Goal: Task Accomplishment & Management: Use online tool/utility

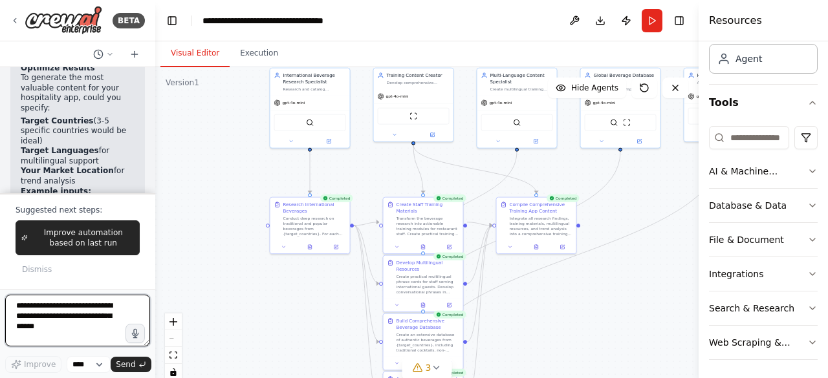
click at [30, 308] on textarea at bounding box center [77, 321] width 145 height 52
type textarea "**********"
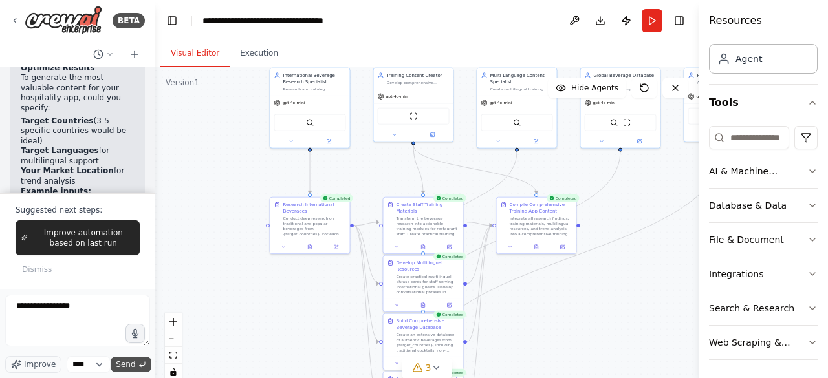
click at [133, 367] on span "Send" at bounding box center [125, 364] width 19 height 10
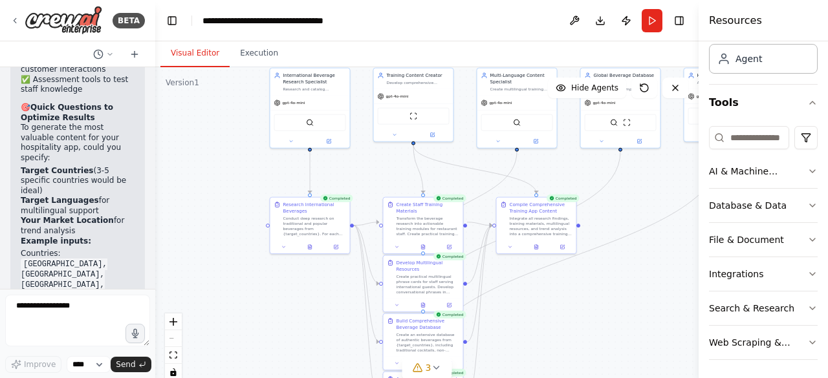
scroll to position [6334, 0]
click at [19, 306] on textarea "**********" at bounding box center [77, 321] width 145 height 52
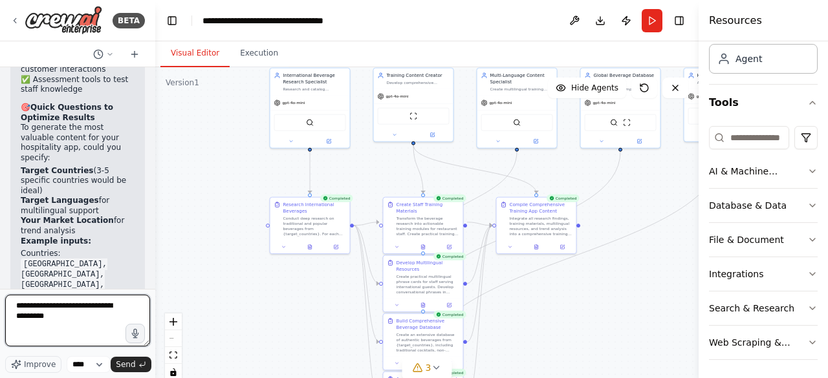
click at [64, 308] on textarea "**********" at bounding box center [77, 321] width 145 height 52
drag, startPoint x: 30, startPoint y: 316, endPoint x: 36, endPoint y: 316, distance: 6.5
click at [31, 316] on textarea "**********" at bounding box center [77, 321] width 145 height 52
type textarea "**********"
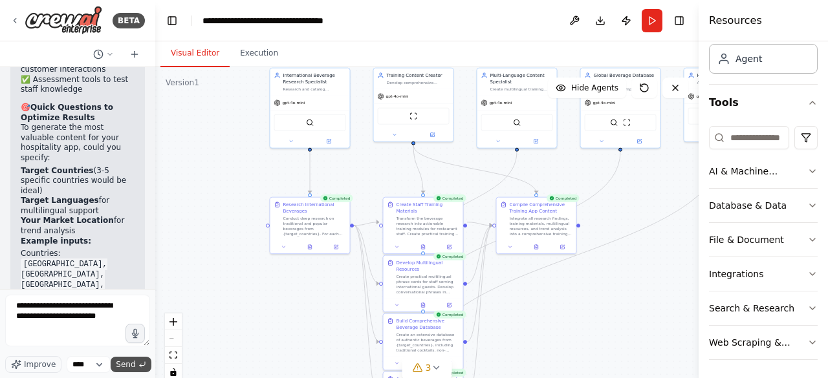
click at [129, 367] on span "Send" at bounding box center [125, 364] width 19 height 10
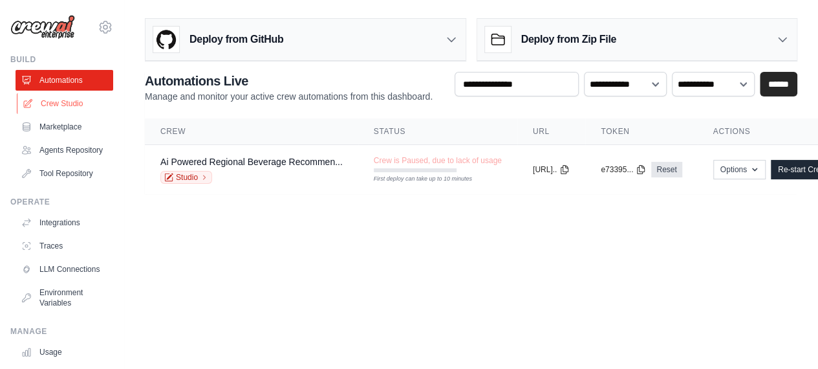
click at [52, 107] on link "Crew Studio" at bounding box center [66, 103] width 98 height 21
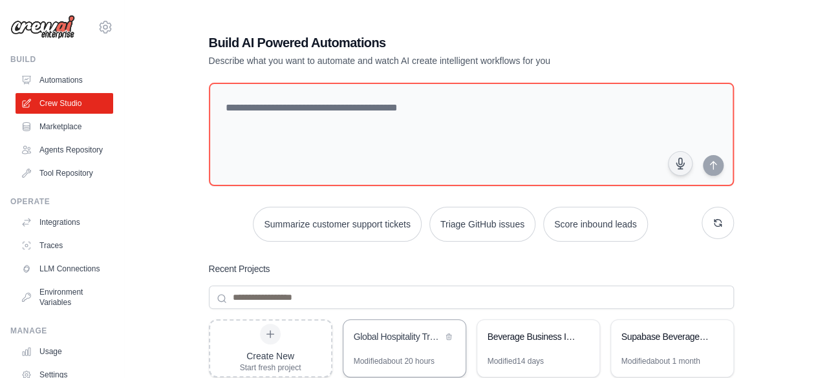
click at [389, 348] on div "Global Hospitality Training Assistant" at bounding box center [404, 338] width 122 height 36
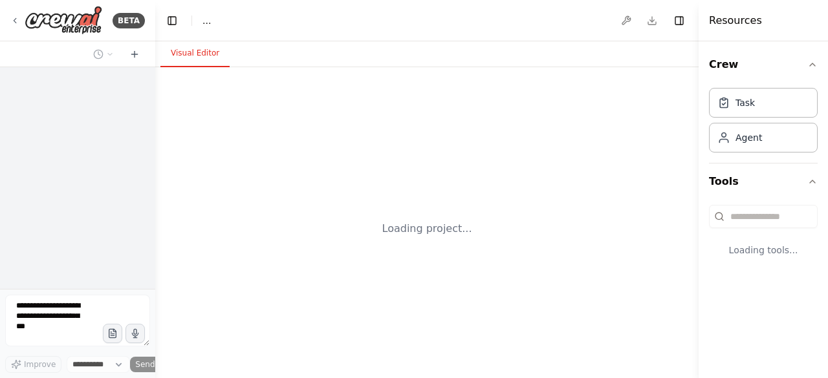
select select "****"
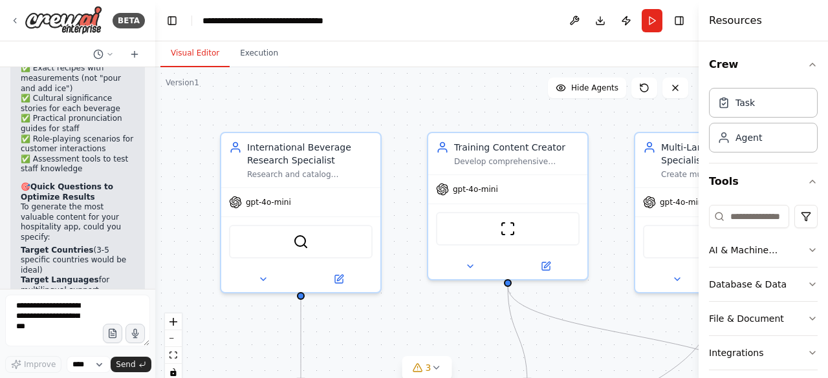
scroll to position [6257, 0]
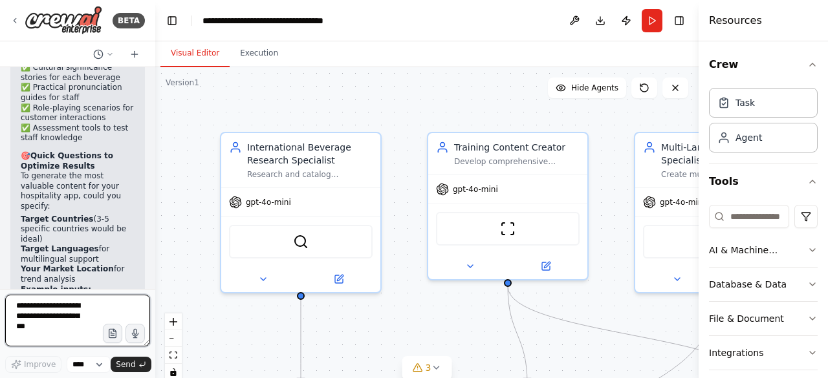
click at [31, 315] on textarea at bounding box center [77, 321] width 145 height 52
type textarea "**********"
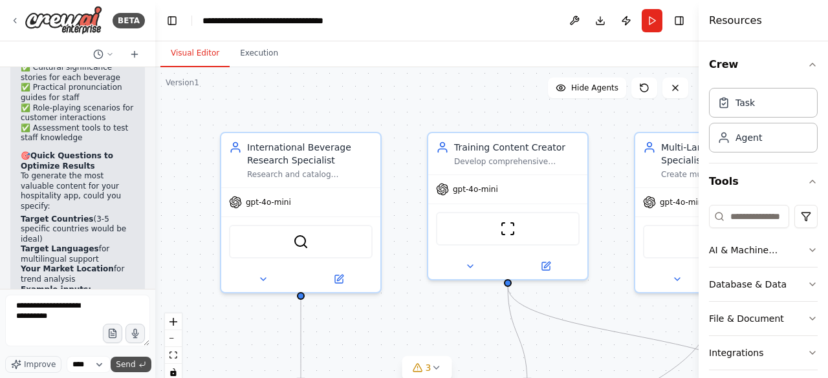
click at [134, 368] on span "Send" at bounding box center [125, 364] width 19 height 10
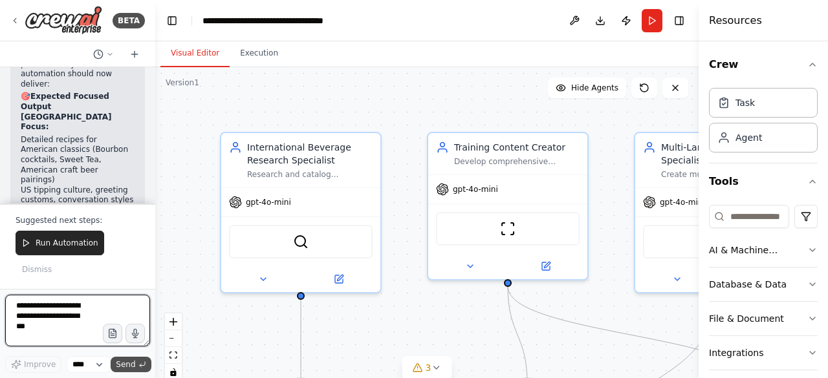
scroll to position [7026, 0]
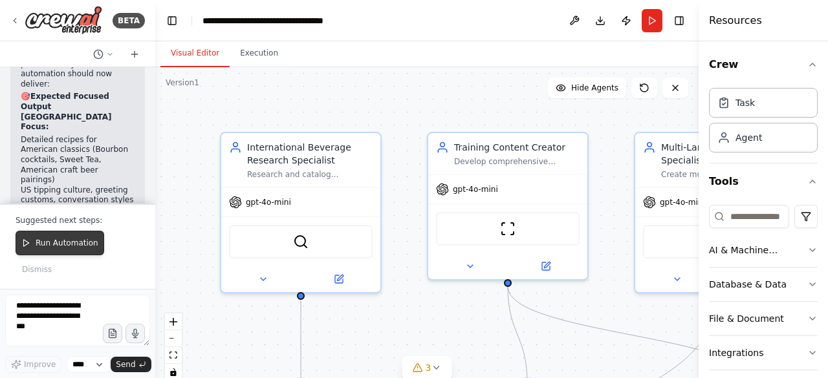
click at [55, 244] on span "Run Automation" at bounding box center [67, 243] width 63 height 10
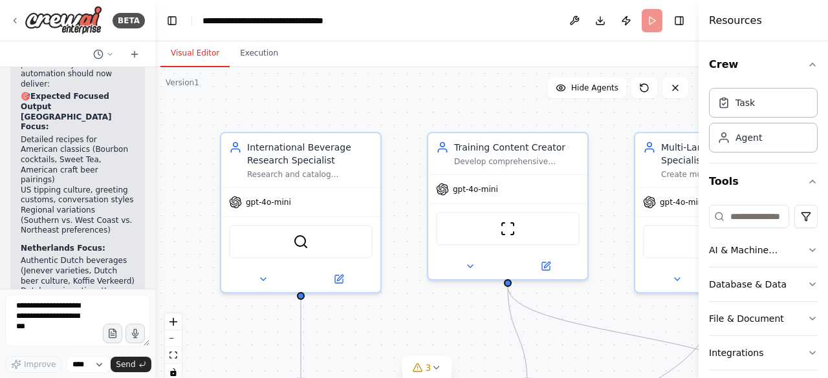
scroll to position [6942, 0]
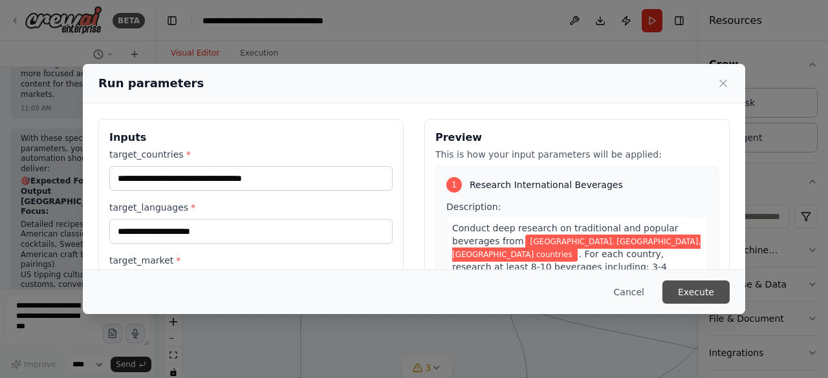
click at [696, 297] on button "Execute" at bounding box center [695, 292] width 67 height 23
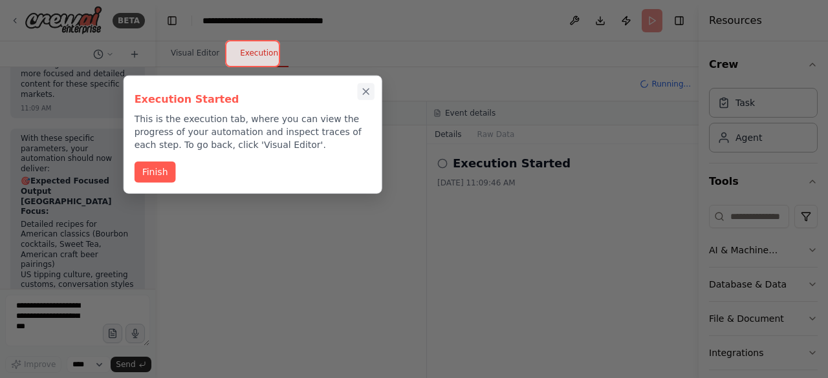
click at [363, 91] on icon "Close walkthrough" at bounding box center [366, 92] width 12 height 12
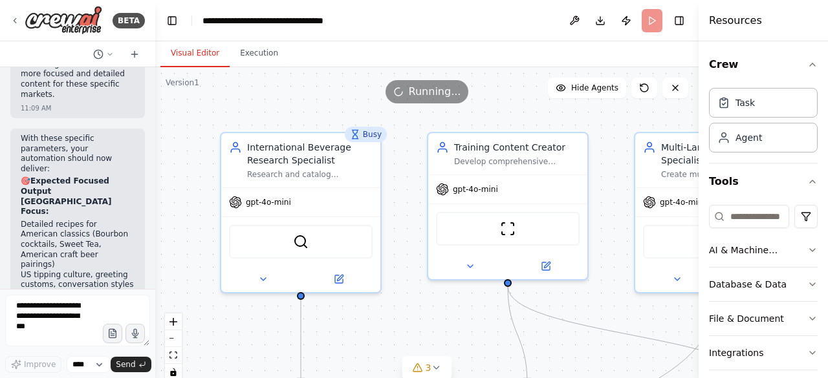
click at [191, 53] on button "Visual Editor" at bounding box center [194, 53] width 69 height 27
click at [251, 54] on button "Execution" at bounding box center [259, 53] width 59 height 27
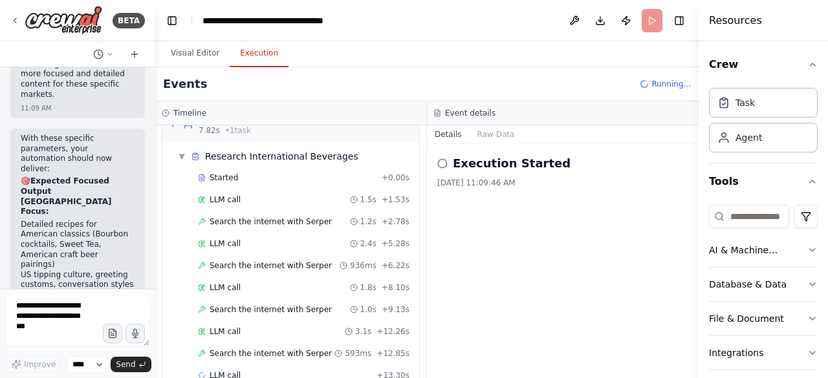
scroll to position [48, 0]
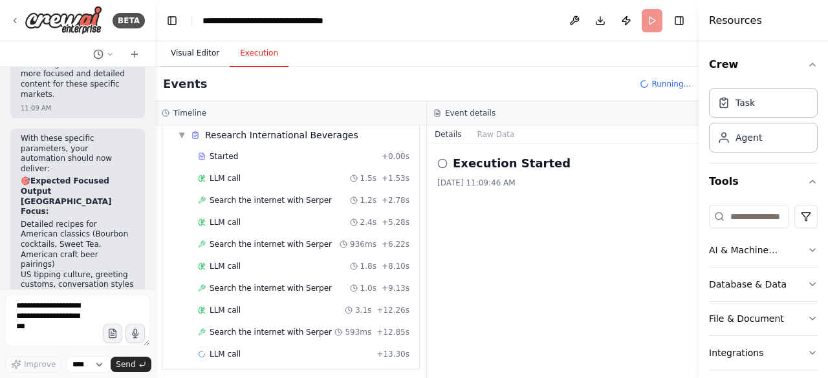
click at [187, 48] on button "Visual Editor" at bounding box center [194, 53] width 69 height 27
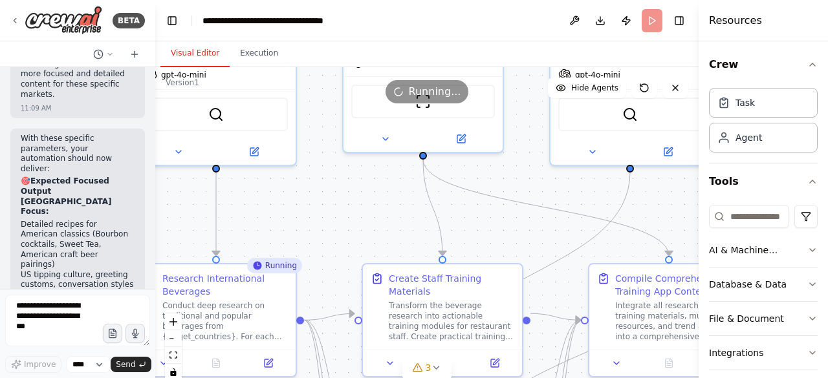
drag, startPoint x: 487, startPoint y: 328, endPoint x: 404, endPoint y: 200, distance: 152.2
click at [404, 200] on div ".deletable-edge-delete-btn { width: 20px; height: 20px; border: 0px solid #ffff…" at bounding box center [426, 228] width 543 height 323
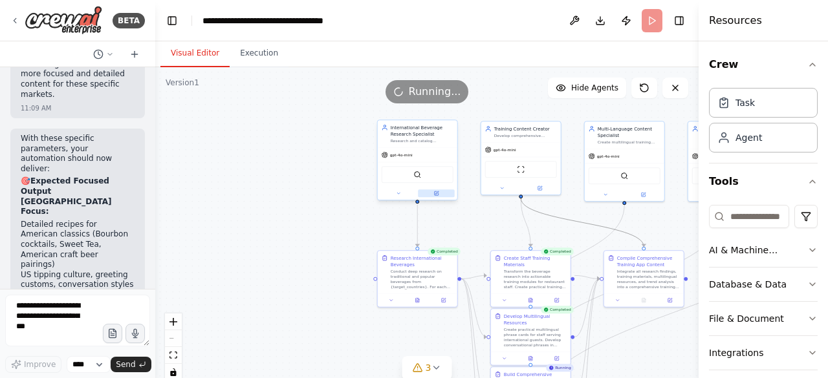
drag, startPoint x: 579, startPoint y: 222, endPoint x: 430, endPoint y: 192, distance: 152.3
click at [430, 192] on div ".deletable-edge-delete-btn { width: 20px; height: 20px; border: 0px solid #ffff…" at bounding box center [481, 170] width 272 height 162
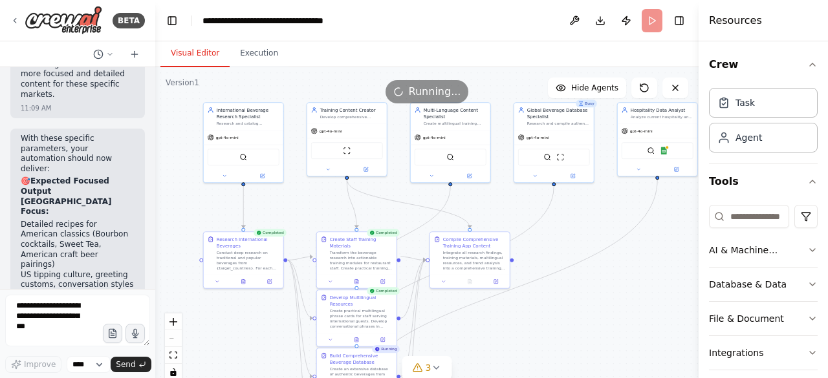
scroll to position [6942, 0]
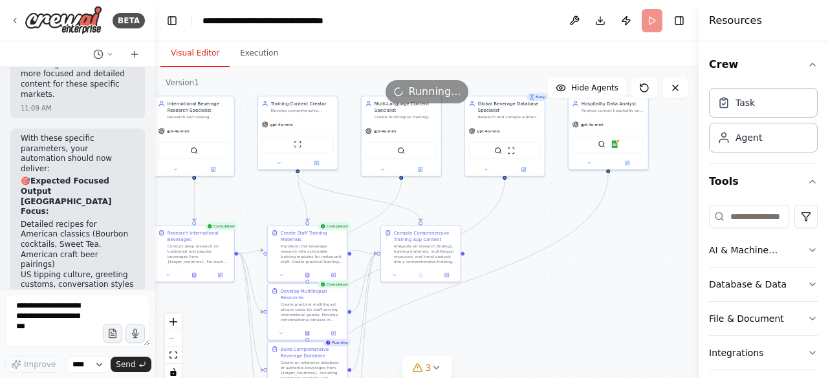
drag, startPoint x: 479, startPoint y: 221, endPoint x: 256, endPoint y: 196, distance: 224.5
click at [256, 196] on div ".deletable-edge-delete-btn { width: 20px; height: 20px; border: 0px solid #ffff…" at bounding box center [426, 228] width 543 height 323
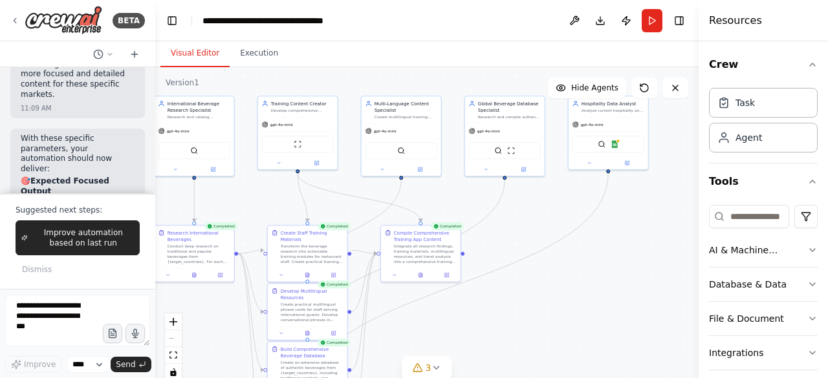
scroll to position [7026, 0]
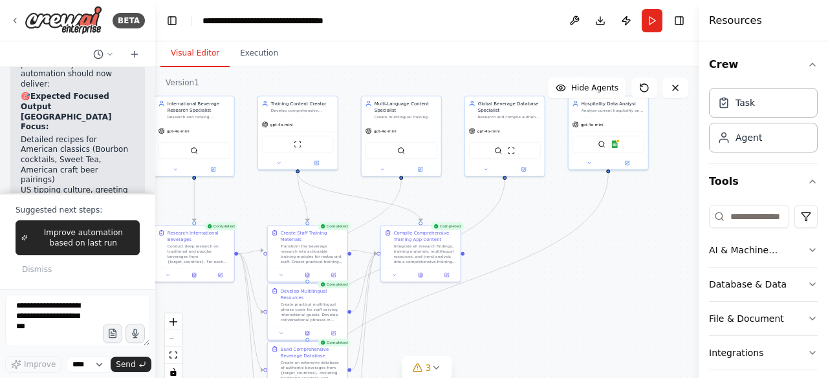
click at [97, 239] on span "Improve automation based on last run" at bounding box center [83, 238] width 101 height 21
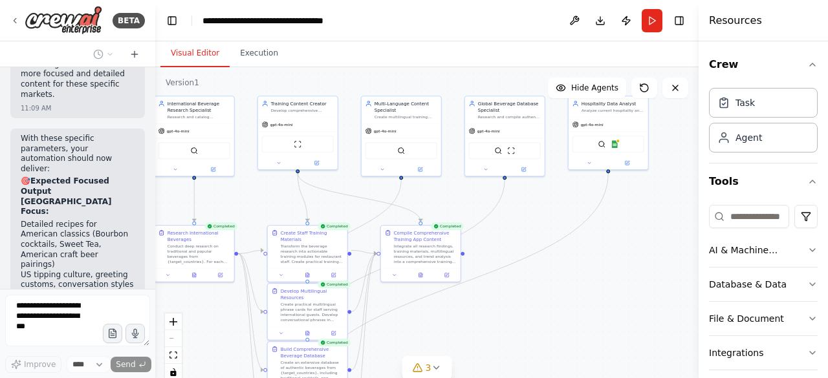
scroll to position [6975, 0]
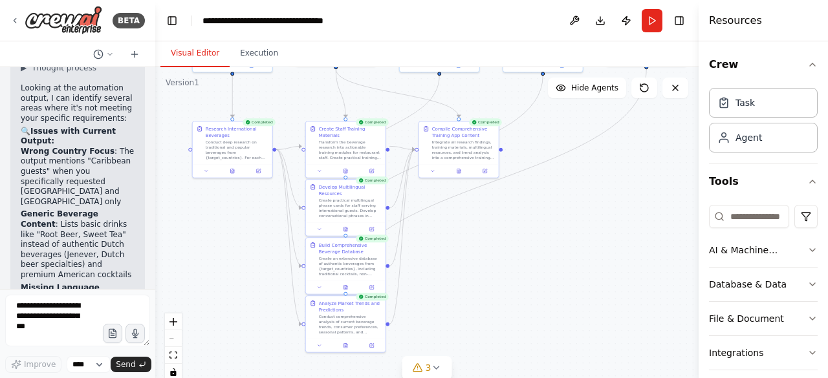
drag, startPoint x: 454, startPoint y: 306, endPoint x: 486, endPoint y: 223, distance: 89.4
click at [486, 205] on div ".deletable-edge-delete-btn { width: 20px; height: 20px; border: 0px solid #ffff…" at bounding box center [426, 228] width 543 height 323
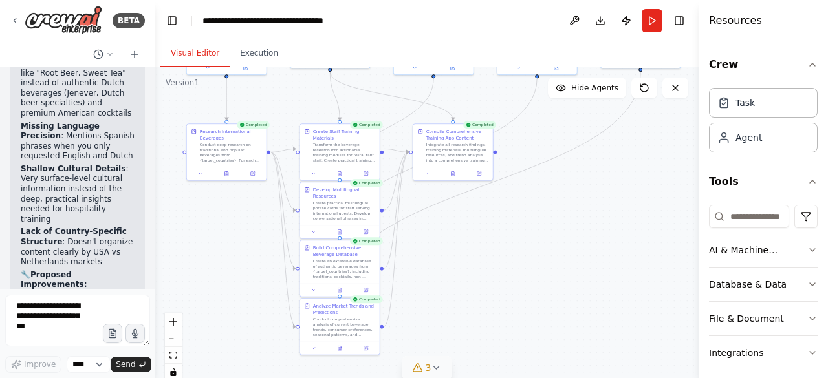
click at [438, 365] on icon at bounding box center [436, 368] width 10 height 10
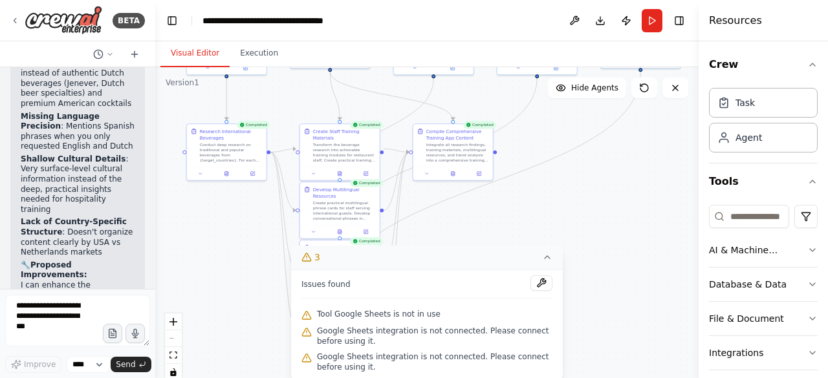
scroll to position [7718, 0]
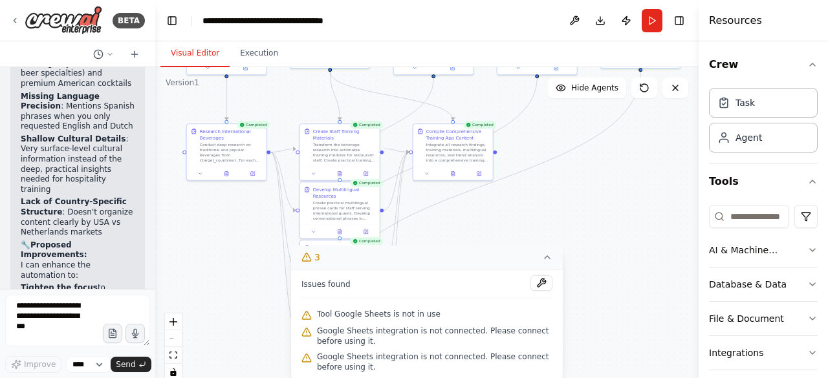
click at [546, 259] on icon at bounding box center [547, 257] width 10 height 10
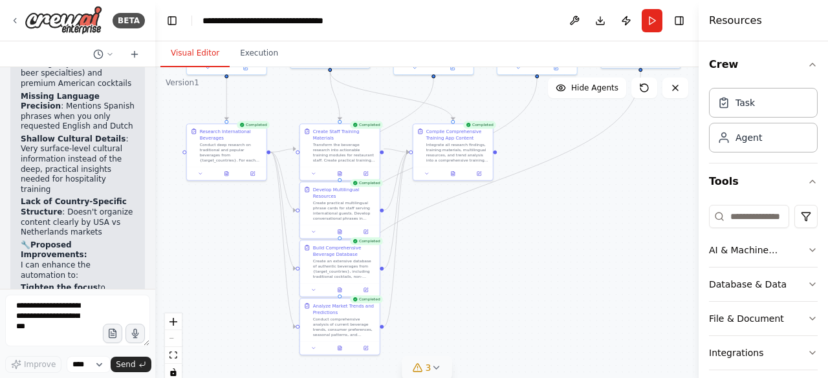
drag, startPoint x: 21, startPoint y: 86, endPoint x: 76, endPoint y: 86, distance: 55.6
copy strong "Beverage Focus"
click at [25, 303] on textarea at bounding box center [77, 321] width 145 height 52
paste textarea "**********"
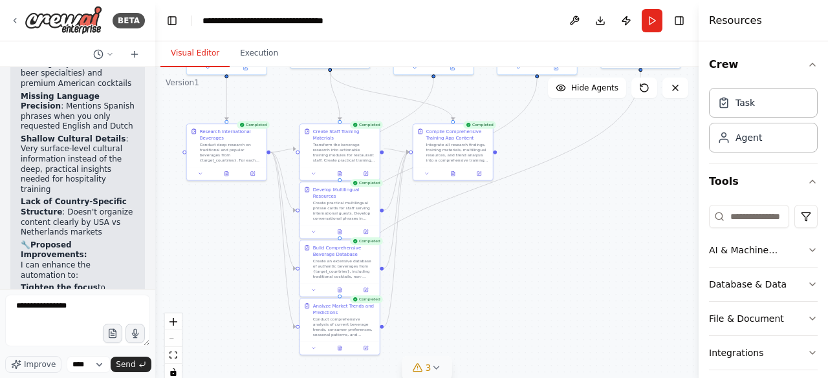
drag, startPoint x: 22, startPoint y: 129, endPoint x: 71, endPoint y: 129, distance: 49.1
copy p "comprehensive"
click at [83, 306] on textarea "**********" at bounding box center [77, 321] width 145 height 52
paste textarea "**********"
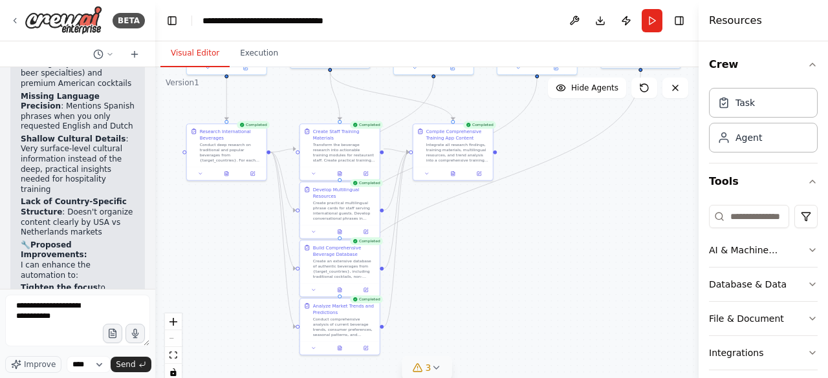
drag, startPoint x: 20, startPoint y: 140, endPoint x: 58, endPoint y: 138, distance: 38.2
click at [58, 138] on div "▶ Thought process Looking at the automation output, I can identify several area…" at bounding box center [77, 287] width 134 height 847
copy strong "Staff Level"
click at [79, 322] on textarea "**********" at bounding box center [77, 321] width 145 height 52
paste textarea "**********"
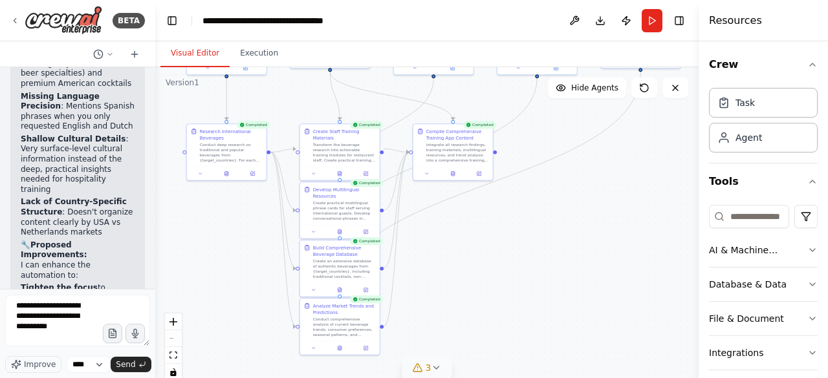
drag, startPoint x: 98, startPoint y: 202, endPoint x: 97, endPoint y: 217, distance: 14.9
click at [131, 200] on div "▶ Thought process Looking at the automation output, I can identify several area…" at bounding box center [77, 287] width 134 height 847
drag, startPoint x: 36, startPoint y: 204, endPoint x: 83, endPoint y: 202, distance: 47.2
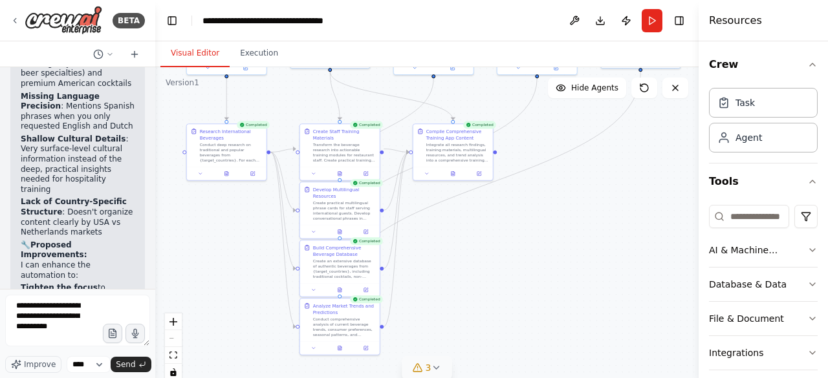
copy p "Basic etiquette"
click at [86, 328] on textarea "**********" at bounding box center [77, 321] width 145 height 52
paste textarea "**********"
drag, startPoint x: 96, startPoint y: 226, endPoint x: 101, endPoint y: 253, distance: 27.6
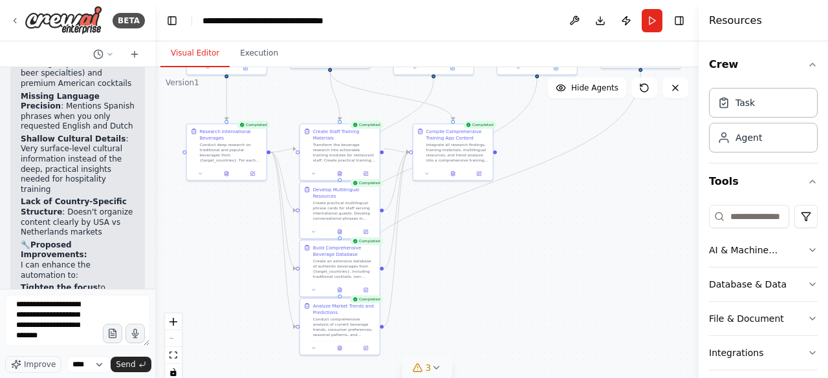
copy p "refining the automation to be more targeted and detailed for your USA/Netherlan…"
click at [59, 341] on textarea "**********" at bounding box center [77, 321] width 145 height 52
paste textarea "**********"
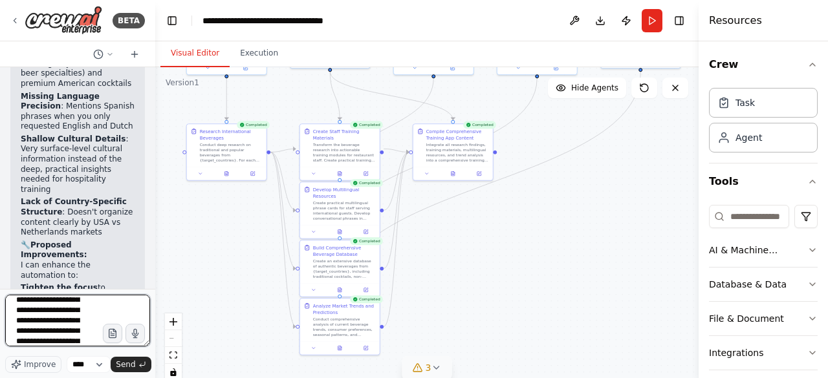
scroll to position [99, 0]
type textarea "**********"
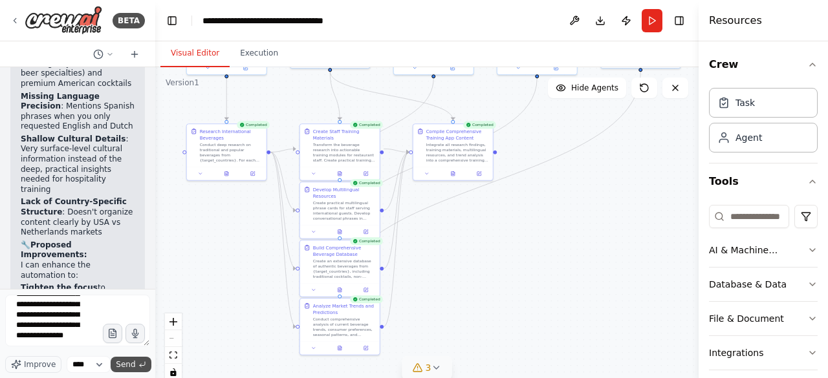
click at [134, 363] on button "Send" at bounding box center [131, 365] width 40 height 16
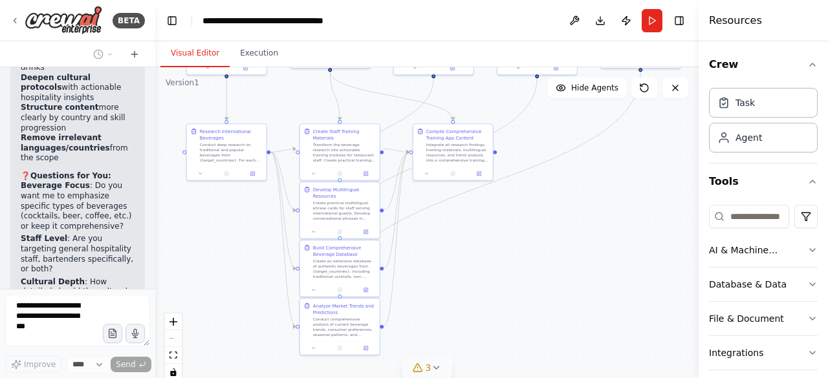
scroll to position [8030, 0]
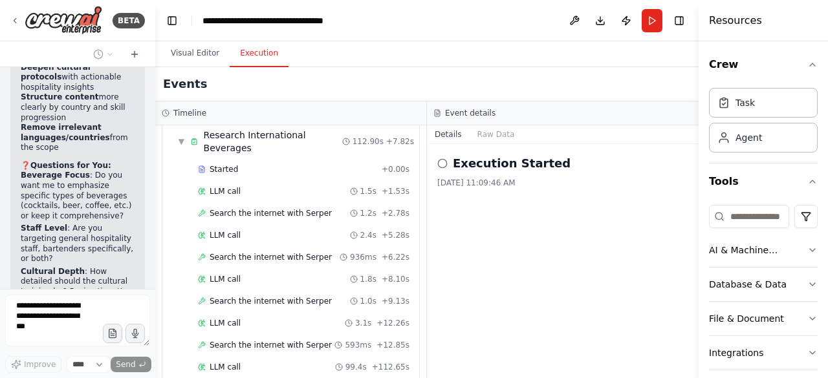
click at [248, 55] on button "Execution" at bounding box center [259, 53] width 59 height 27
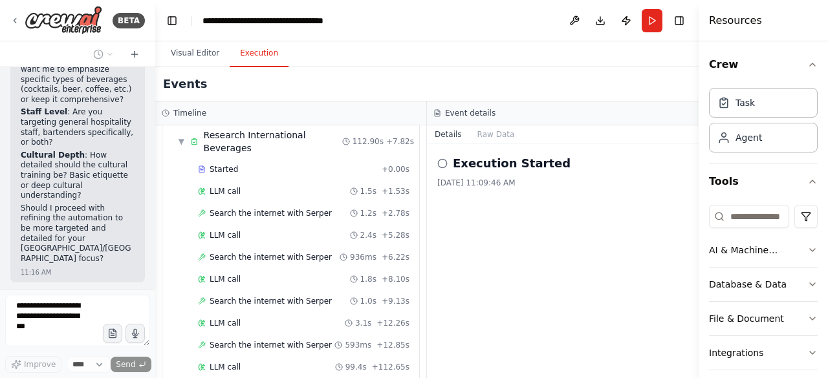
scroll to position [8167, 0]
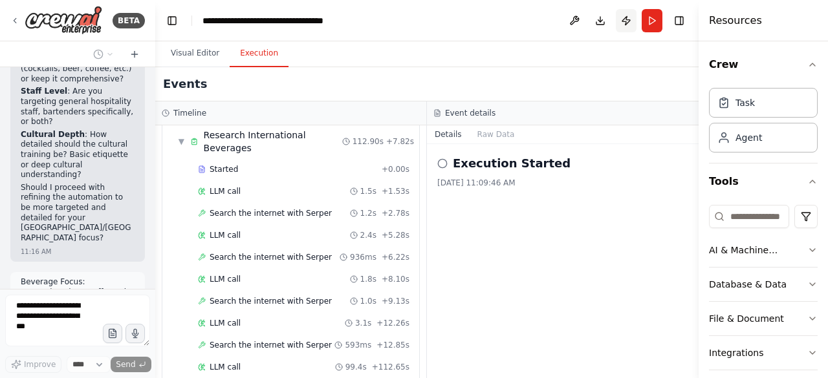
click at [625, 17] on button "Publish" at bounding box center [625, 20] width 21 height 23
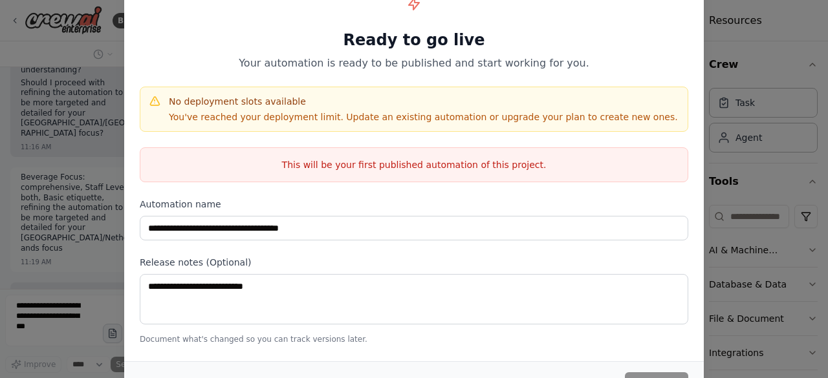
scroll to position [8335, 0]
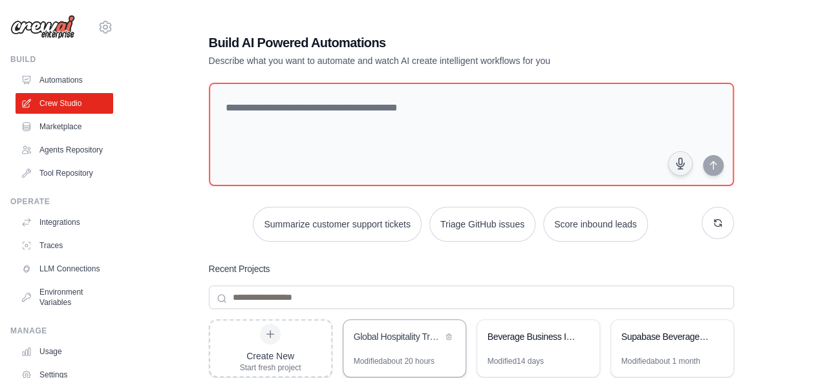
click at [383, 358] on div "Modified about 20 hours" at bounding box center [394, 361] width 81 height 10
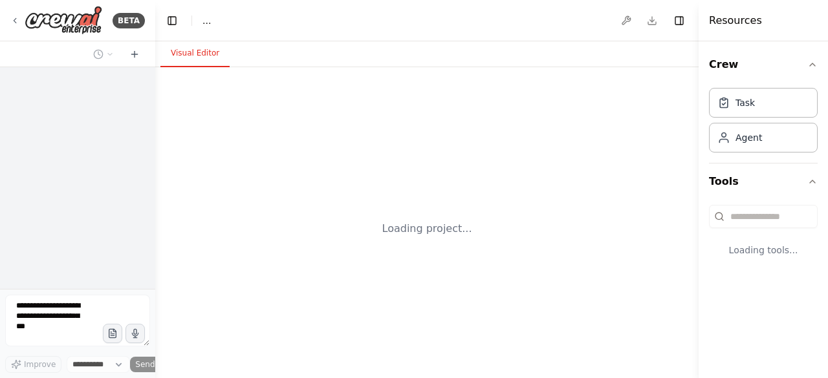
select select "****"
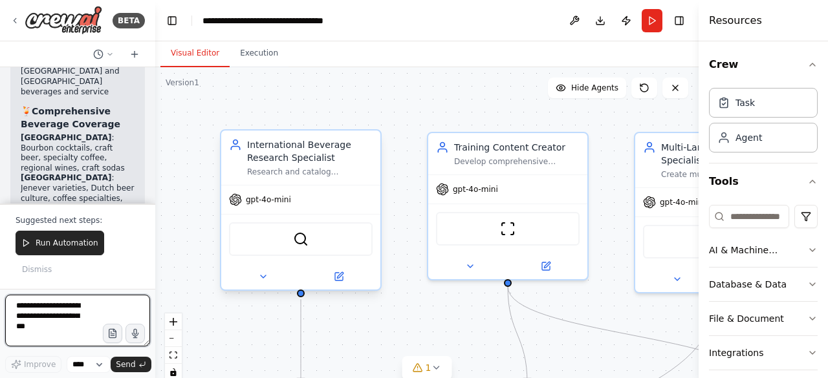
scroll to position [9426, 0]
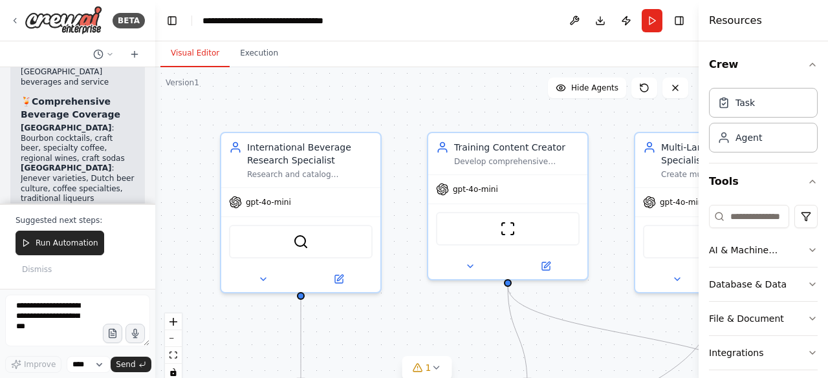
click at [59, 243] on span "Run Automation" at bounding box center [67, 243] width 63 height 10
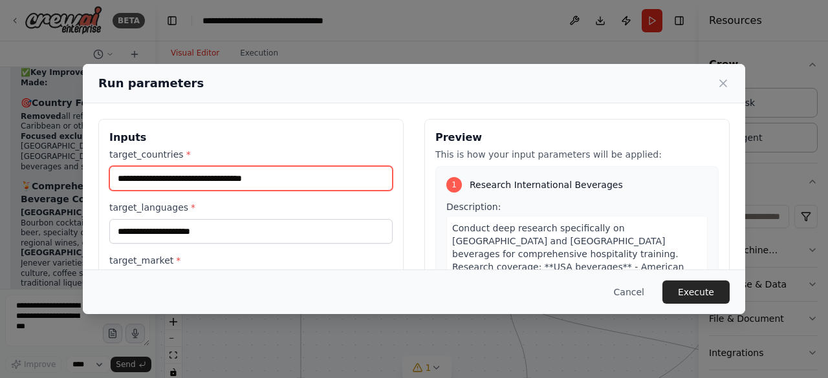
click at [296, 178] on input "**********" at bounding box center [250, 178] width 283 height 25
type input "**********"
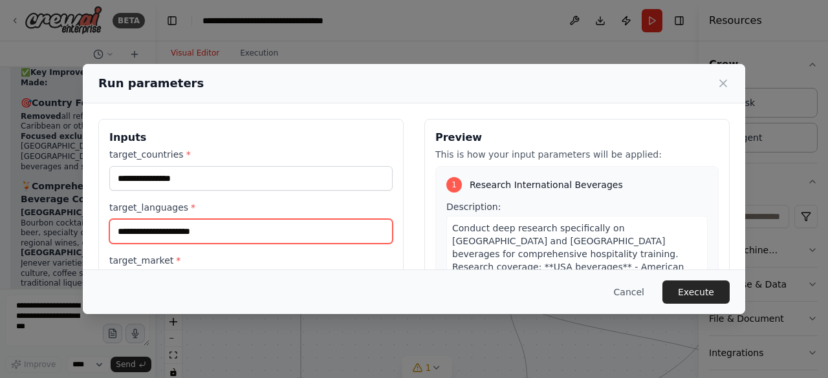
click at [180, 231] on input "**********" at bounding box center [250, 231] width 283 height 25
click at [164, 232] on input "**********" at bounding box center [250, 231] width 283 height 25
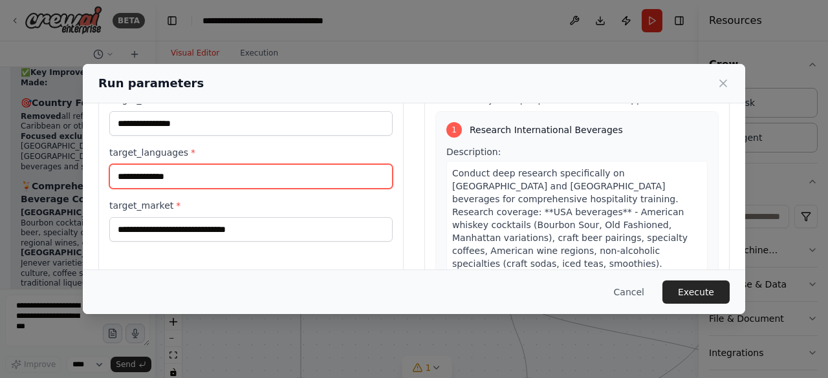
scroll to position [57, 0]
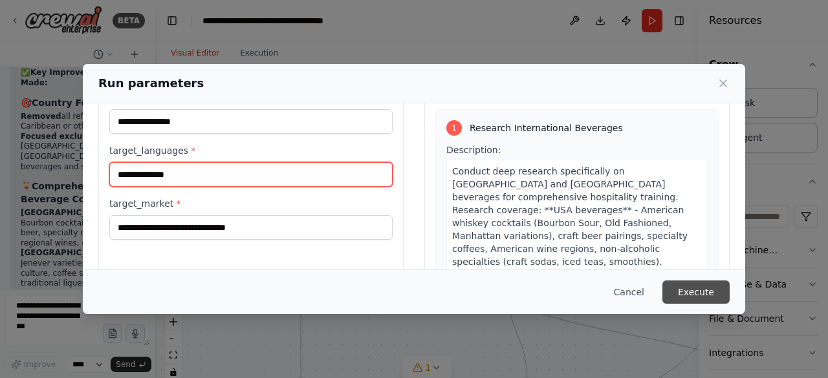
type input "**********"
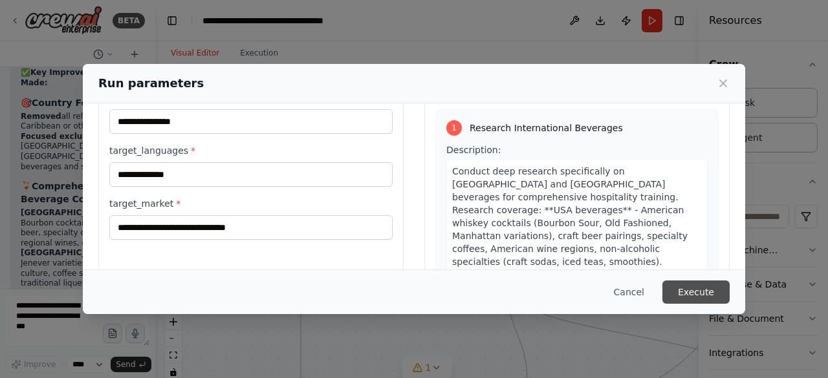
click at [701, 292] on button "Execute" at bounding box center [695, 292] width 67 height 23
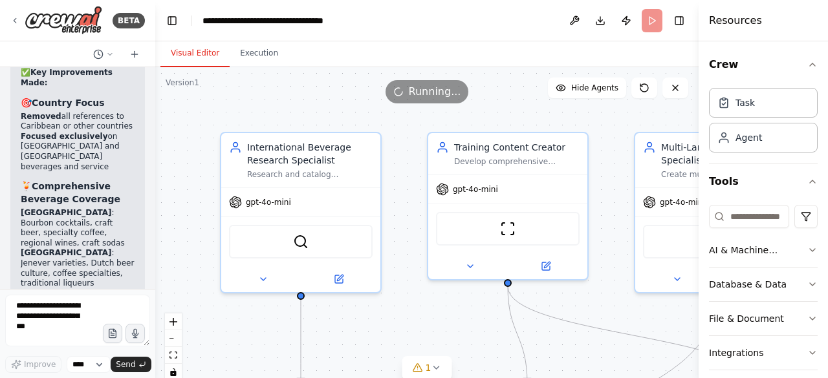
click at [180, 52] on button "Visual Editor" at bounding box center [194, 53] width 69 height 27
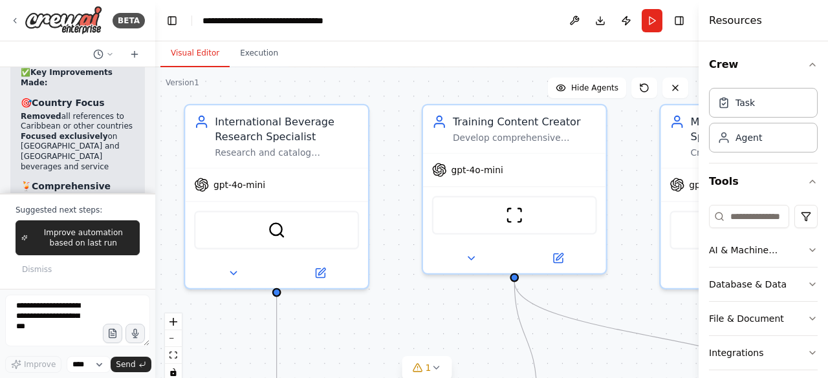
scroll to position [9426, 0]
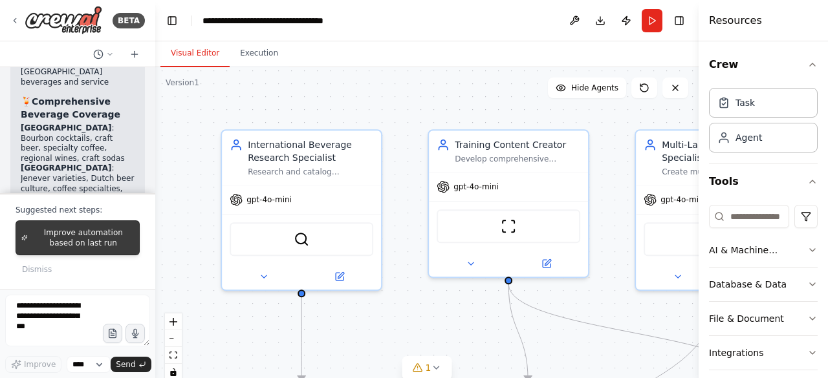
click at [78, 240] on span "Improve automation based on last run" at bounding box center [83, 238] width 101 height 21
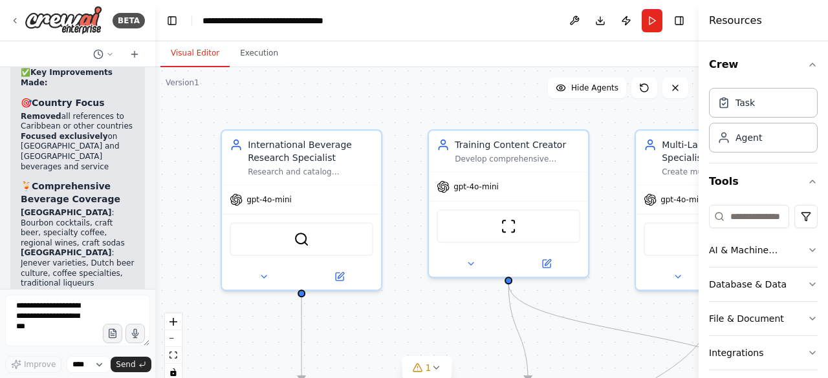
scroll to position [9375, 0]
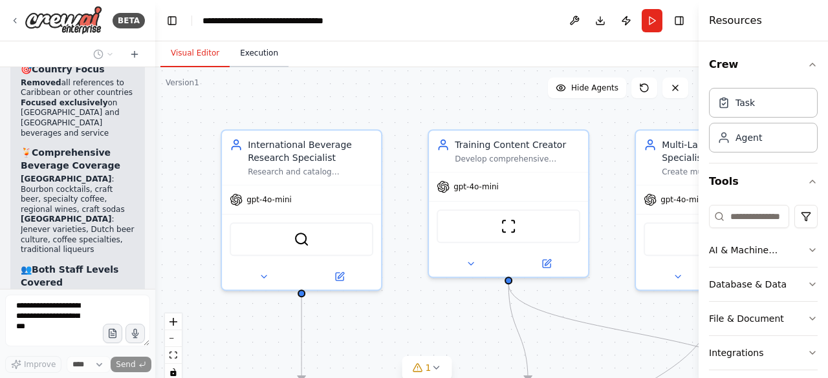
click at [253, 63] on button "Execution" at bounding box center [259, 53] width 59 height 27
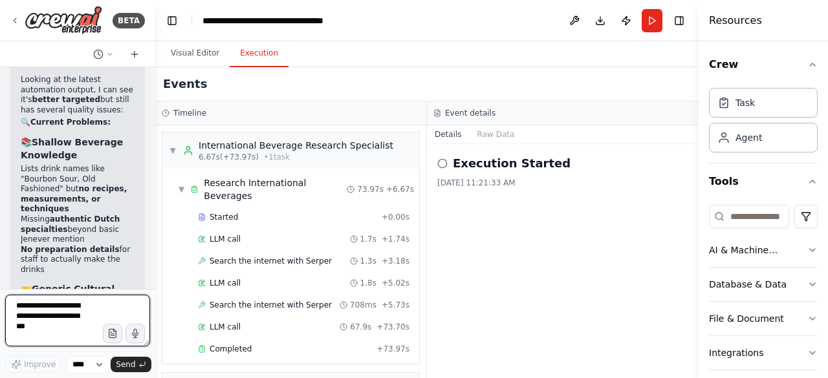
scroll to position [10223, 0]
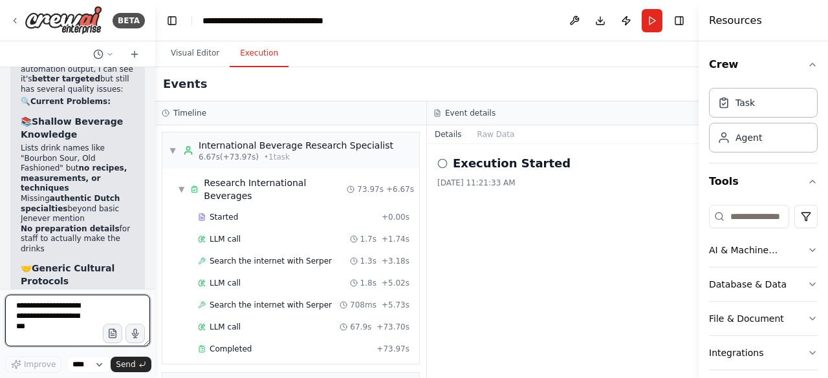
click at [51, 313] on textarea at bounding box center [77, 321] width 145 height 52
type textarea "***"
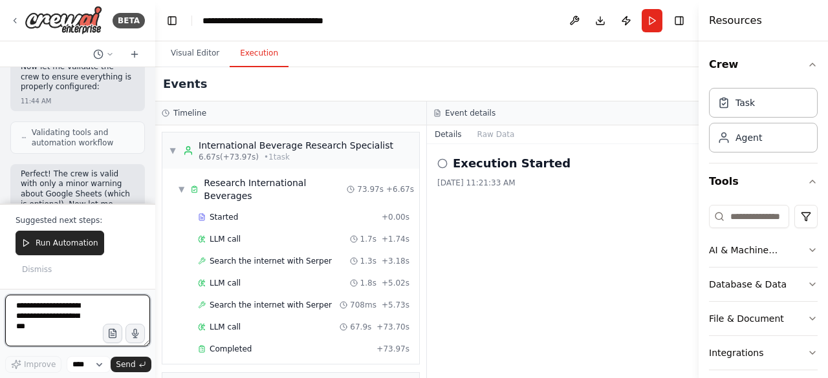
scroll to position [11982, 0]
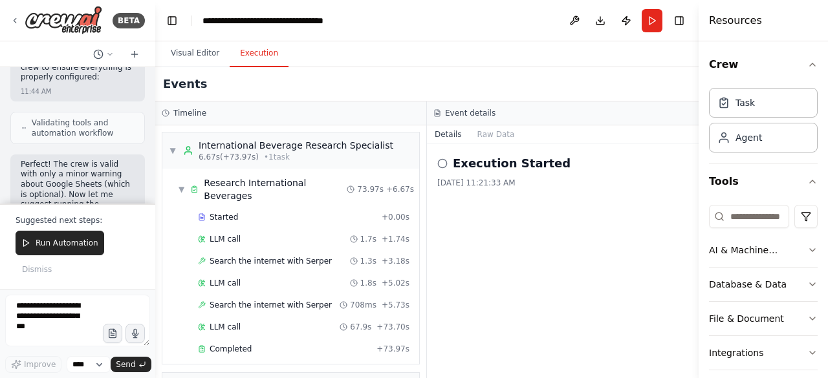
click at [81, 248] on span "Run Automation" at bounding box center [67, 243] width 63 height 10
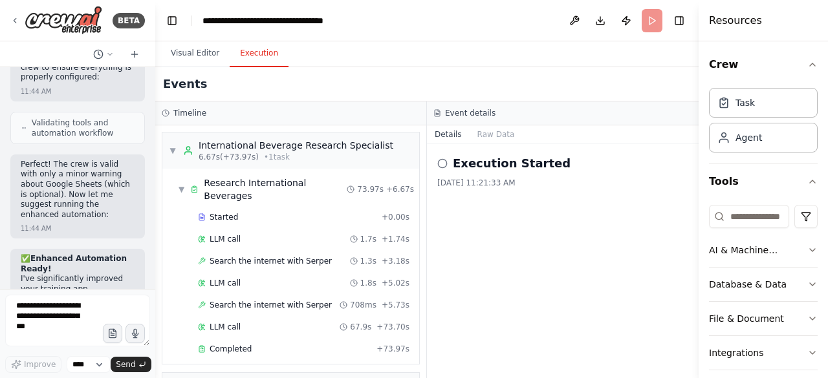
scroll to position [11897, 0]
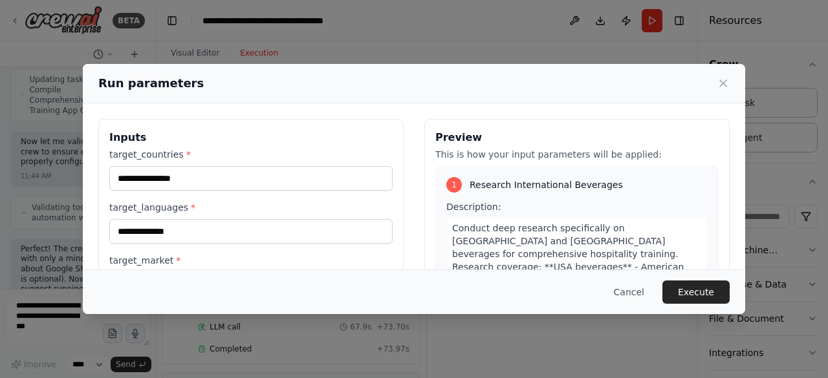
click at [683, 289] on button "Execute" at bounding box center [695, 292] width 67 height 23
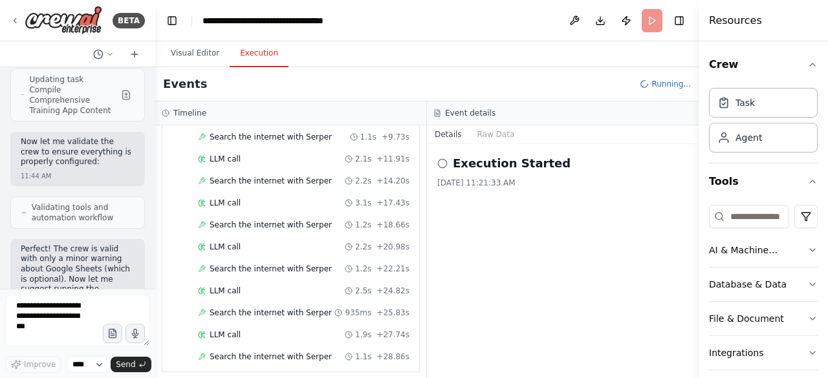
scroll to position [220, 0]
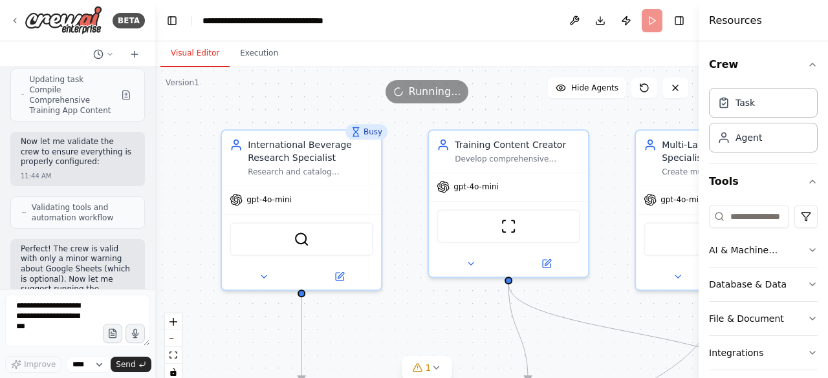
drag, startPoint x: 182, startPoint y: 50, endPoint x: 177, endPoint y: 58, distance: 9.3
click at [182, 50] on button "Visual Editor" at bounding box center [194, 53] width 69 height 27
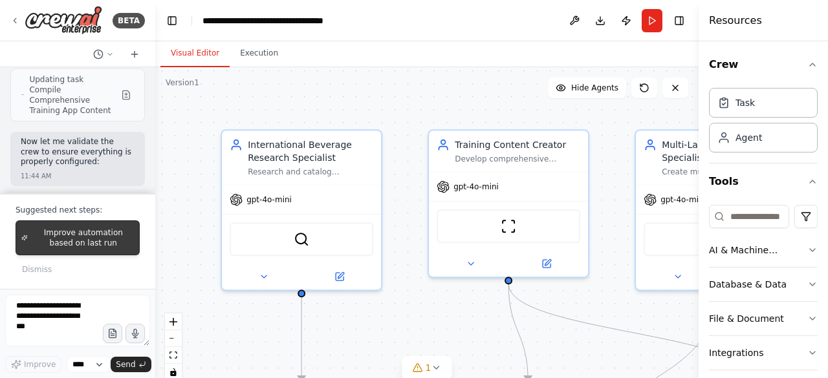
click at [82, 240] on span "Improve automation based on last run" at bounding box center [83, 238] width 101 height 21
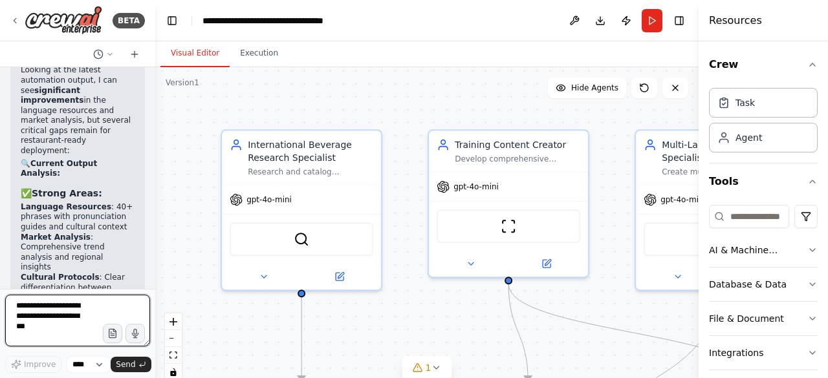
scroll to position [12935, 0]
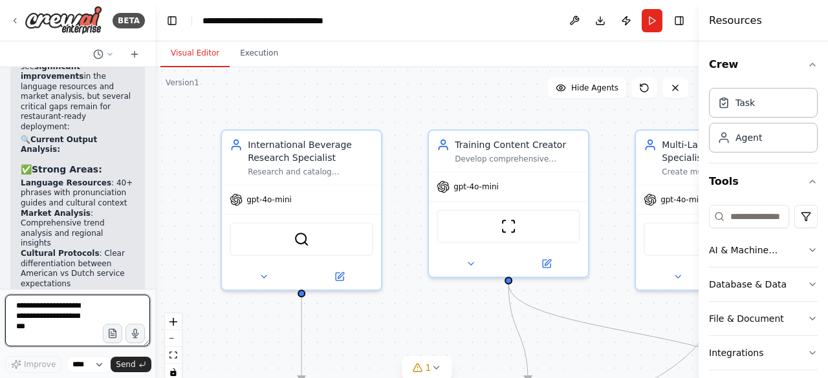
click at [30, 311] on textarea at bounding box center [77, 321] width 145 height 52
type textarea "**********"
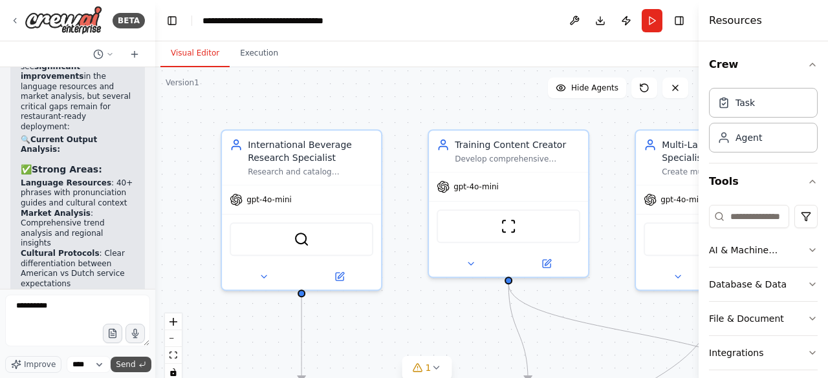
click at [127, 362] on span "Send" at bounding box center [125, 364] width 19 height 10
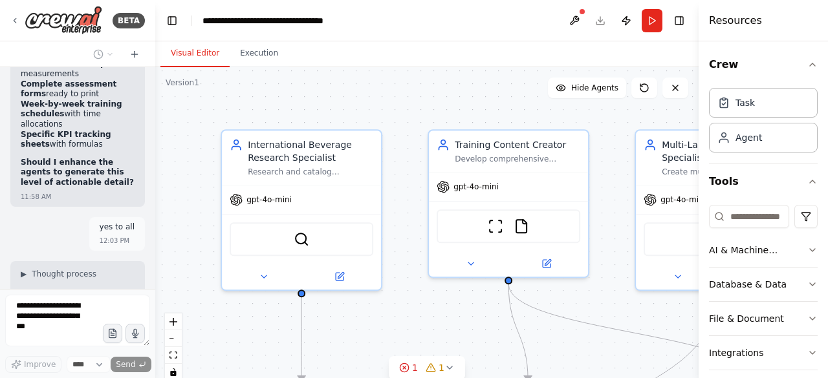
scroll to position [13830, 0]
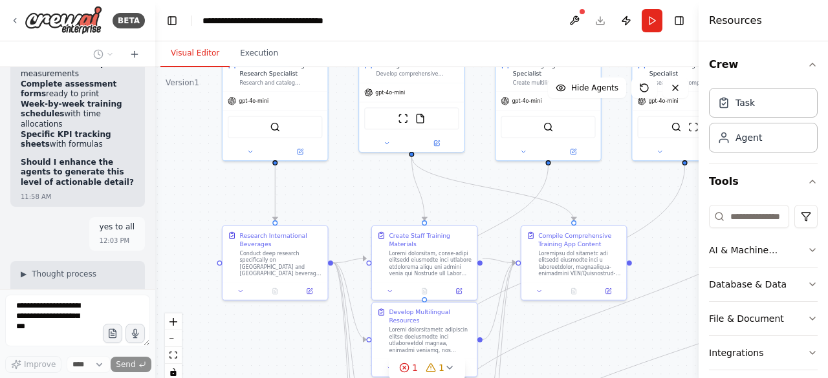
drag, startPoint x: 354, startPoint y: 164, endPoint x: 350, endPoint y: 180, distance: 16.6
click at [352, 168] on div ".deletable-edge-delete-btn { width: 20px; height: 20px; border: 0px solid #ffff…" at bounding box center [426, 228] width 543 height 323
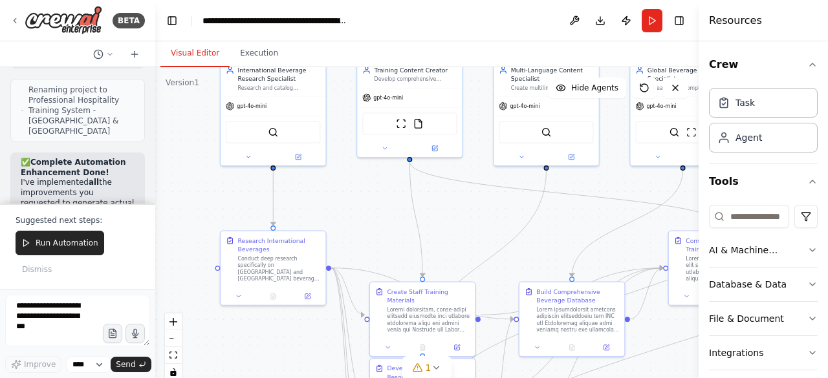
scroll to position [15753, 0]
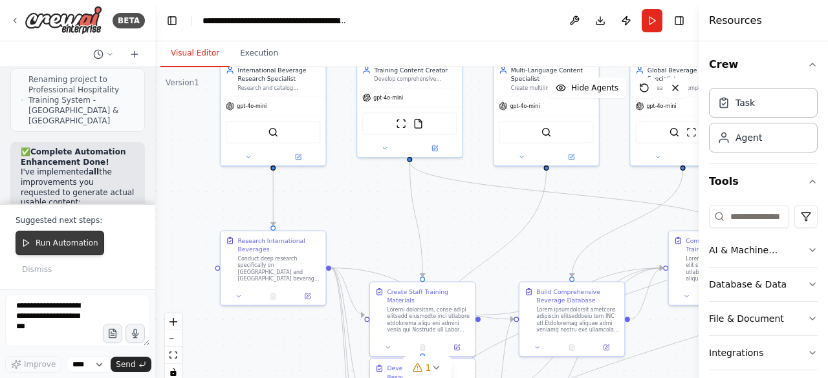
click at [65, 250] on button "Run Automation" at bounding box center [60, 243] width 89 height 25
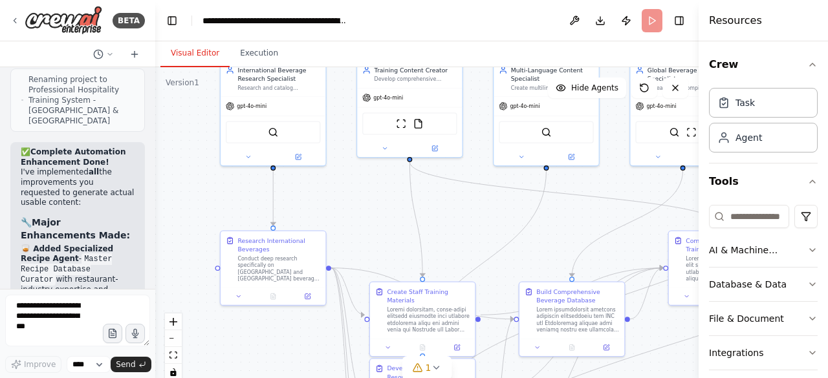
scroll to position [15668, 0]
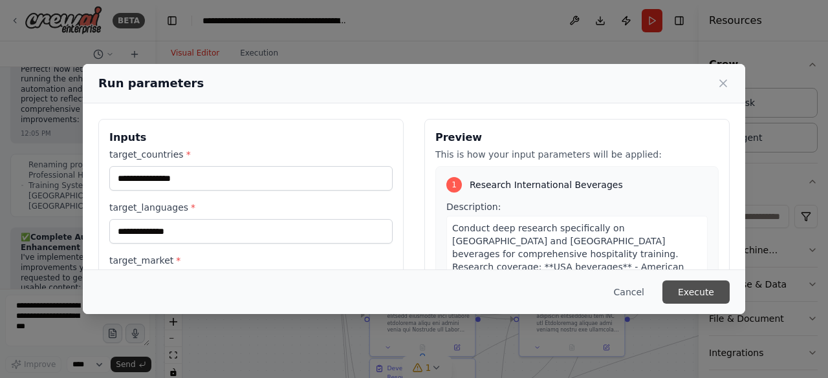
click at [703, 288] on button "Execute" at bounding box center [695, 292] width 67 height 23
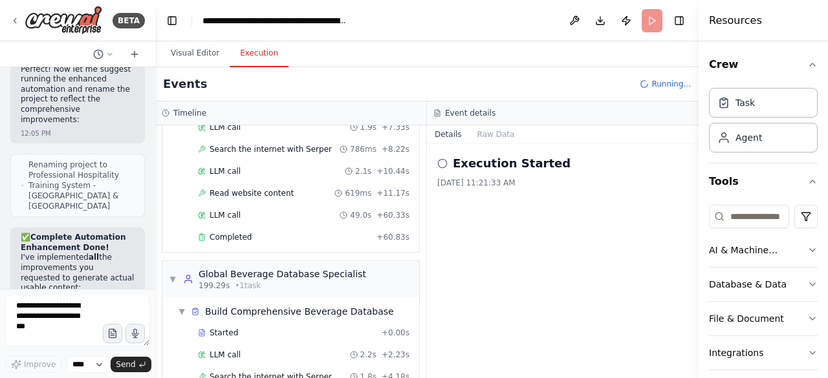
scroll to position [1095, 0]
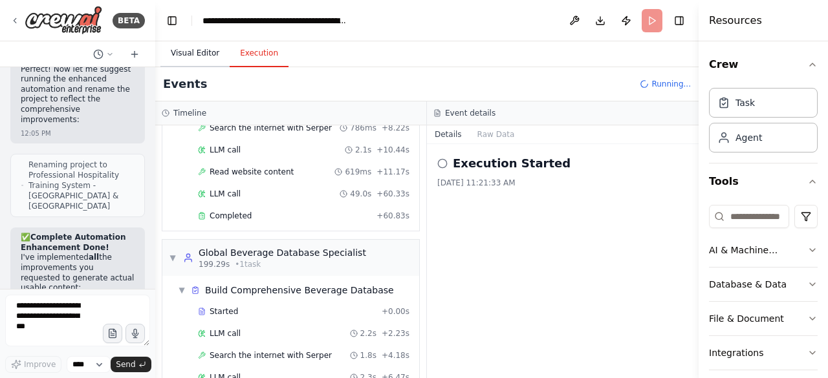
click at [191, 52] on button "Visual Editor" at bounding box center [194, 53] width 69 height 27
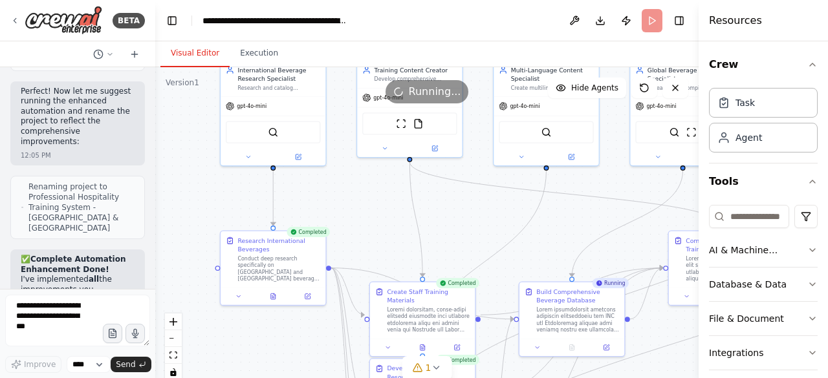
scroll to position [15642, 0]
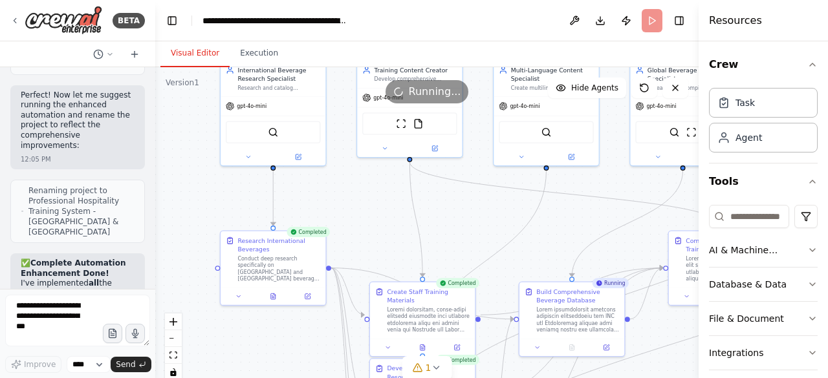
click at [150, 72] on div at bounding box center [152, 189] width 5 height 378
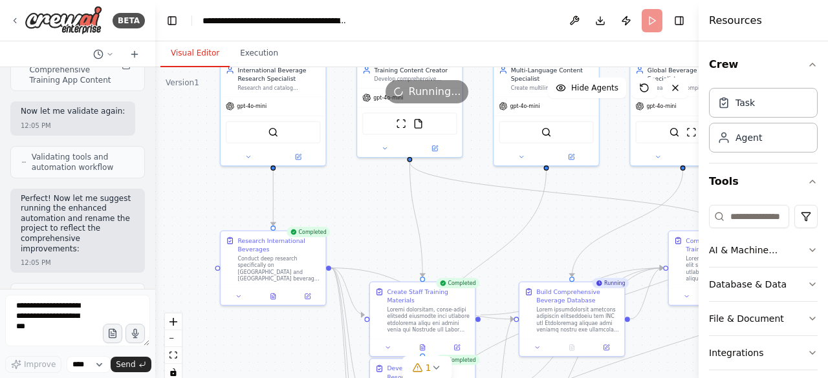
scroll to position [15513, 0]
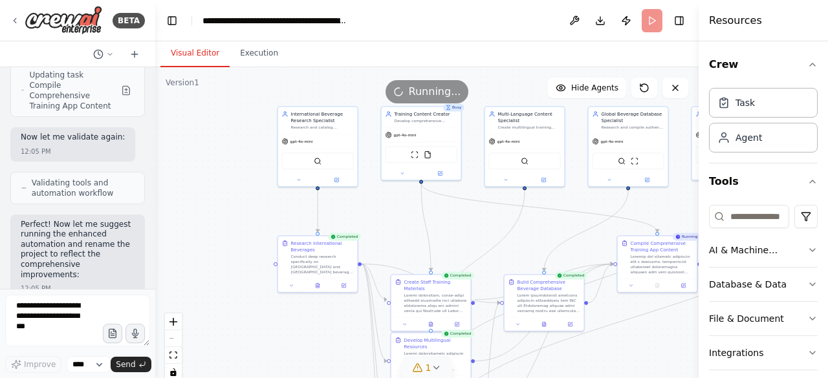
click at [433, 369] on icon at bounding box center [436, 368] width 10 height 10
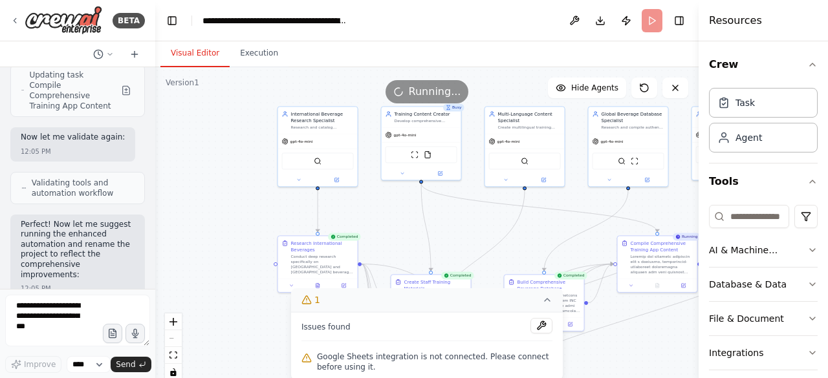
click at [547, 303] on icon at bounding box center [547, 300] width 10 height 10
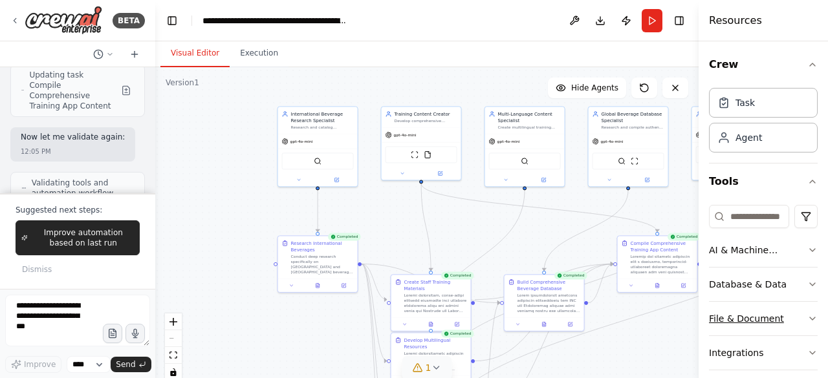
drag, startPoint x: 778, startPoint y: 339, endPoint x: 751, endPoint y: 321, distance: 32.5
click at [778, 339] on button "Integrations" at bounding box center [763, 353] width 109 height 34
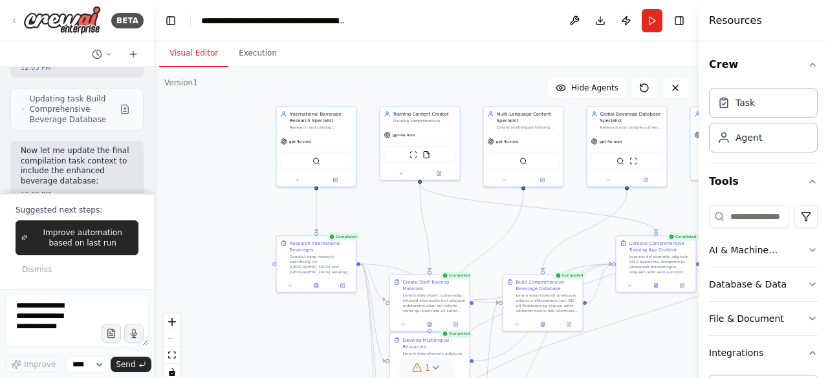
scroll to position [15685, 0]
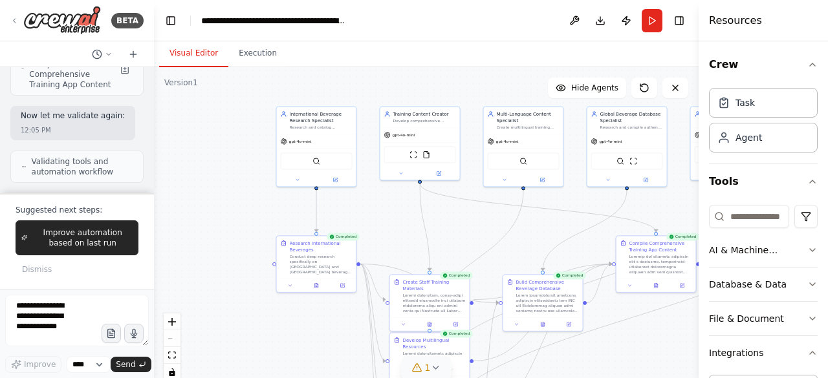
drag, startPoint x: 154, startPoint y: 175, endPoint x: 154, endPoint y: 189, distance: 13.6
click at [154, 188] on div "BETA Hello! I'm the CrewAI assistant. What kind of automation do you want to bu…" at bounding box center [414, 189] width 828 height 378
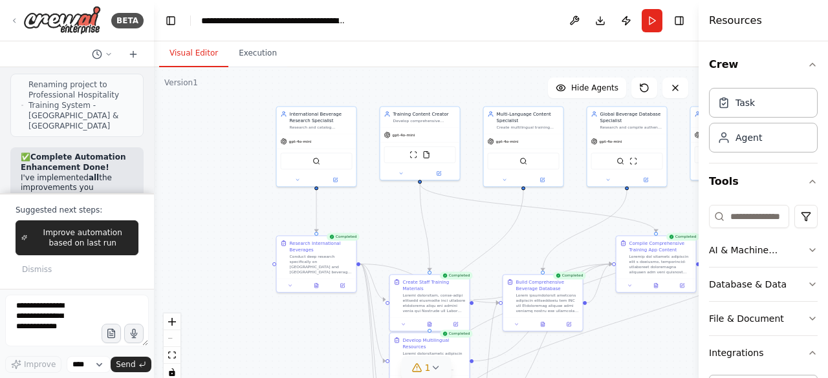
scroll to position [15681, 0]
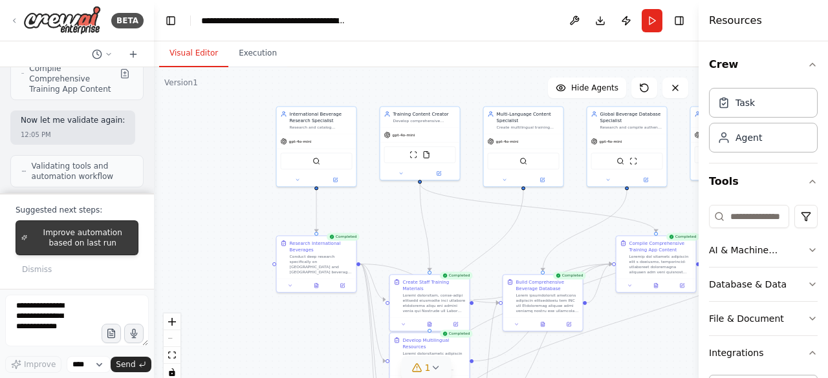
click at [59, 239] on span "Improve automation based on last run" at bounding box center [82, 238] width 100 height 21
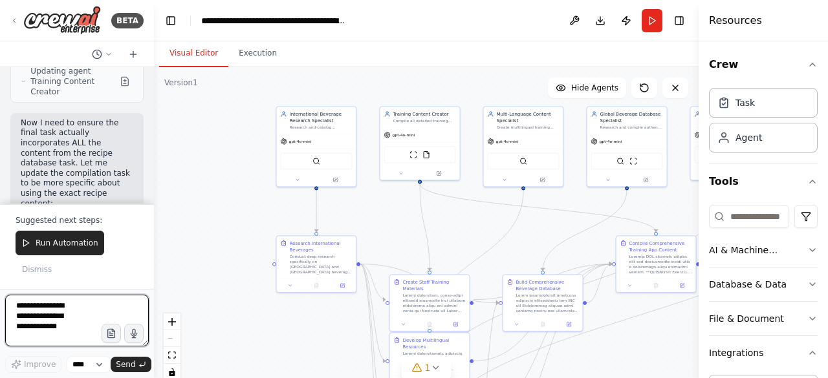
scroll to position [17746, 0]
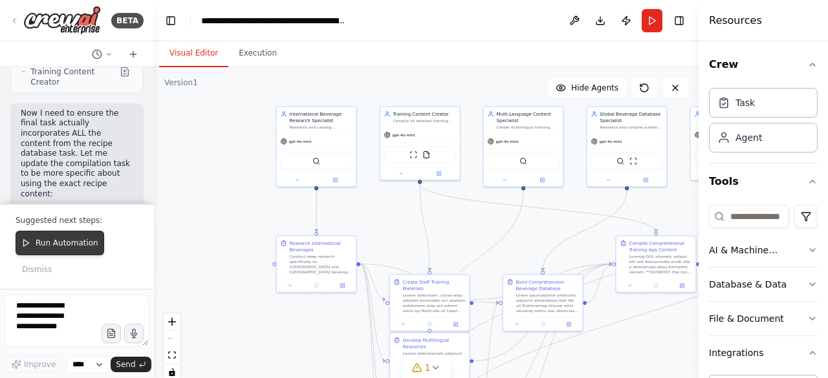
click at [53, 246] on span "Run Automation" at bounding box center [67, 243] width 63 height 10
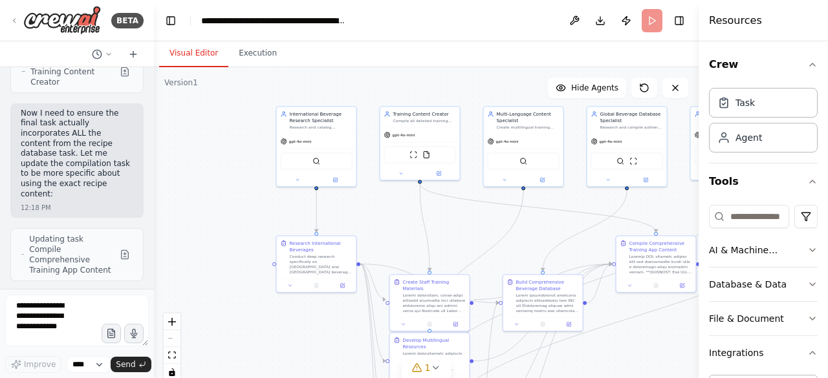
scroll to position [17661, 0]
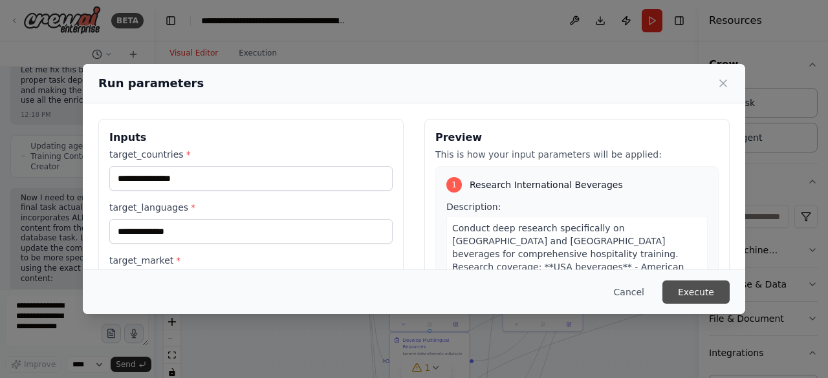
click at [685, 289] on button "Execute" at bounding box center [695, 292] width 67 height 23
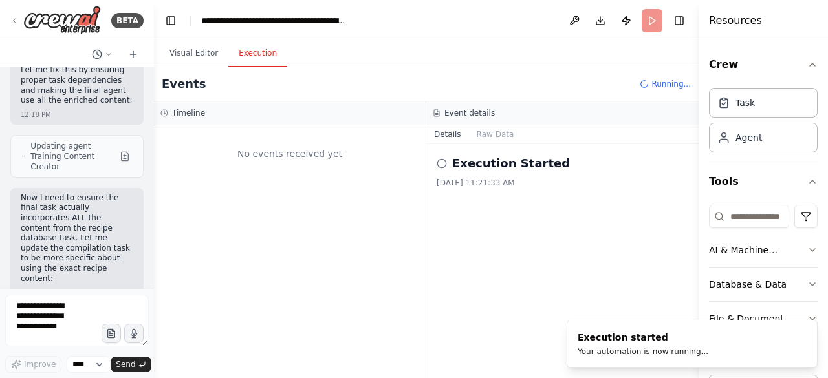
scroll to position [0, 0]
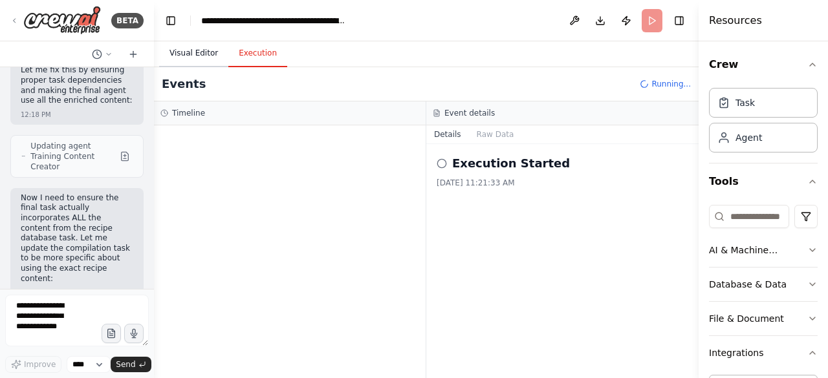
click at [185, 51] on button "Visual Editor" at bounding box center [193, 53] width 69 height 27
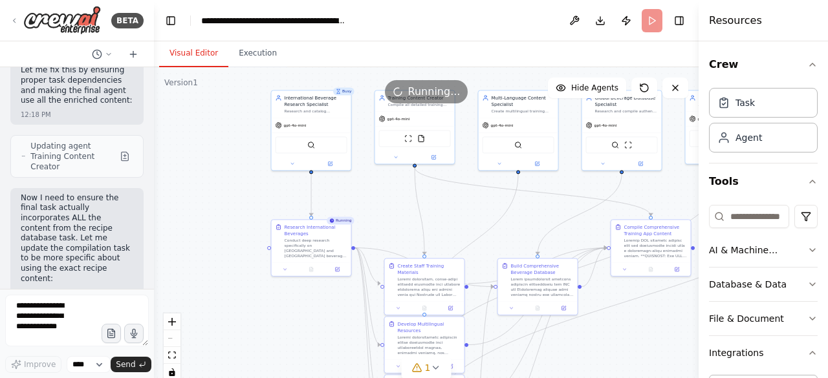
drag, startPoint x: 468, startPoint y: 241, endPoint x: 445, endPoint y: 206, distance: 42.1
click at [451, 209] on div ".deletable-edge-delete-btn { width: 20px; height: 20px; border: 0px solid #ffff…" at bounding box center [426, 228] width 544 height 323
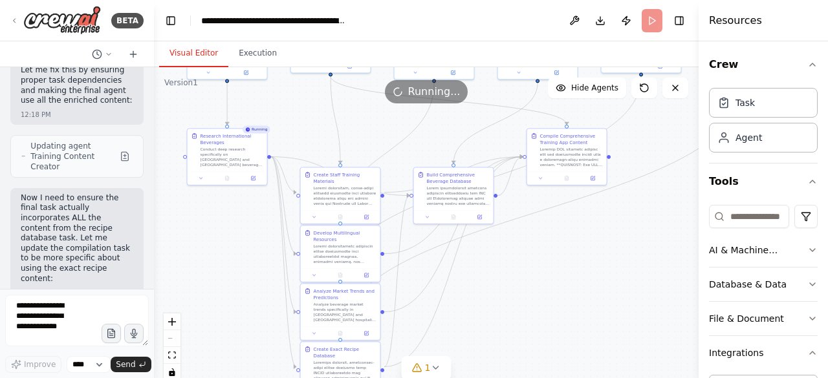
drag, startPoint x: 383, startPoint y: 160, endPoint x: 345, endPoint y: 138, distance: 44.0
click at [348, 139] on div ".deletable-edge-delete-btn { width: 20px; height: 20px; border: 0px solid #ffff…" at bounding box center [426, 228] width 544 height 323
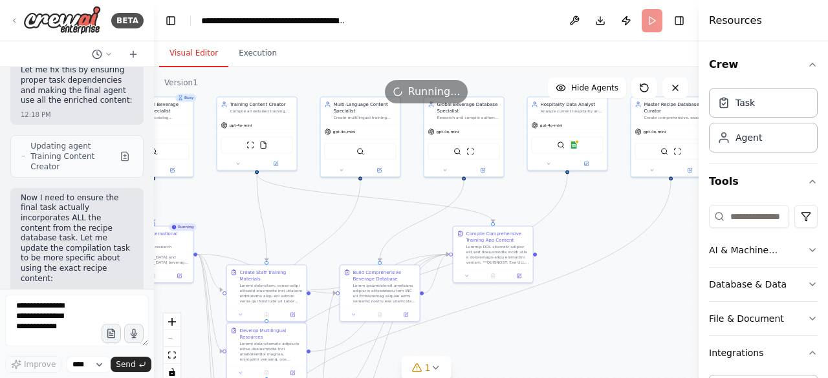
drag, startPoint x: 463, startPoint y: 211, endPoint x: 436, endPoint y: 336, distance: 127.1
click at [428, 339] on div ".deletable-edge-delete-btn { width: 20px; height: 20px; border: 0px solid #ffff…" at bounding box center [426, 228] width 544 height 323
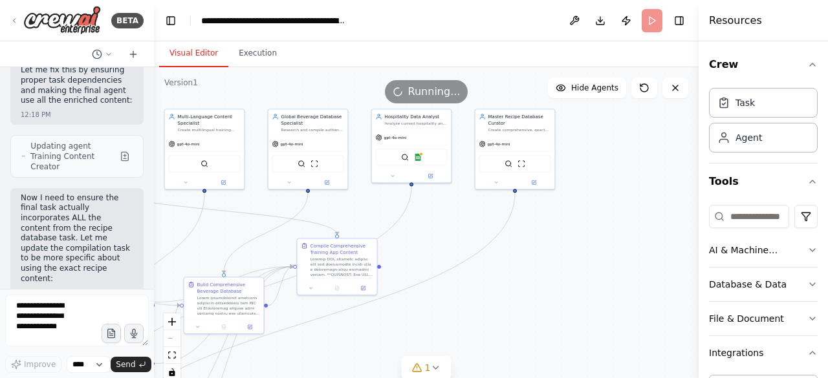
drag, startPoint x: 565, startPoint y: 248, endPoint x: 405, endPoint y: 250, distance: 159.7
click at [405, 250] on div ".deletable-edge-delete-btn { width: 20px; height: 20px; border: 0px solid #ffff…" at bounding box center [426, 228] width 544 height 323
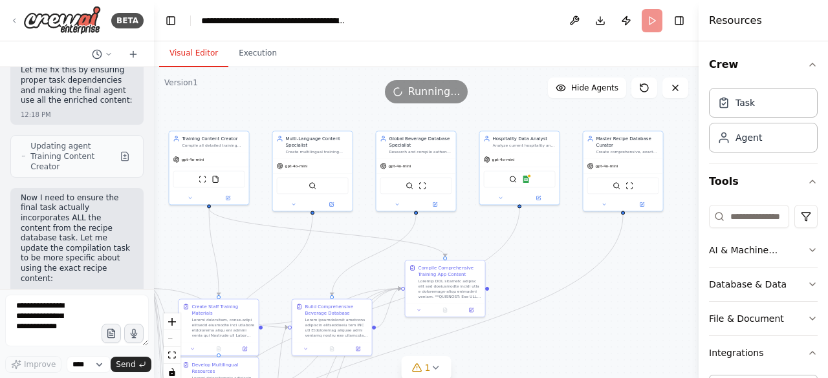
drag, startPoint x: 436, startPoint y: 233, endPoint x: 544, endPoint y: 255, distance: 110.8
click at [544, 255] on div ".deletable-edge-delete-btn { width: 20px; height: 20px; border: 0px solid #ffff…" at bounding box center [426, 228] width 544 height 323
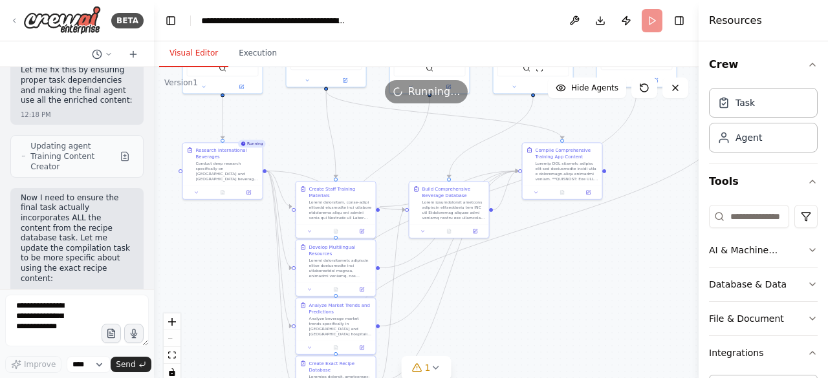
drag, startPoint x: 444, startPoint y: 231, endPoint x: 560, endPoint y: 112, distance: 166.4
click at [560, 112] on div ".deletable-edge-delete-btn { width: 20px; height: 20px; border: 0px solid #ffff…" at bounding box center [426, 228] width 544 height 323
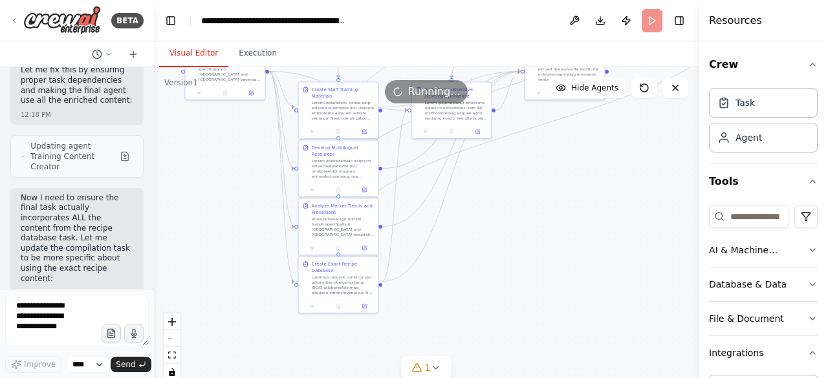
drag, startPoint x: 504, startPoint y: 296, endPoint x: 503, endPoint y: 201, distance: 95.0
click at [503, 201] on div ".deletable-edge-delete-btn { width: 20px; height: 20px; border: 0px solid #ffff…" at bounding box center [426, 228] width 544 height 323
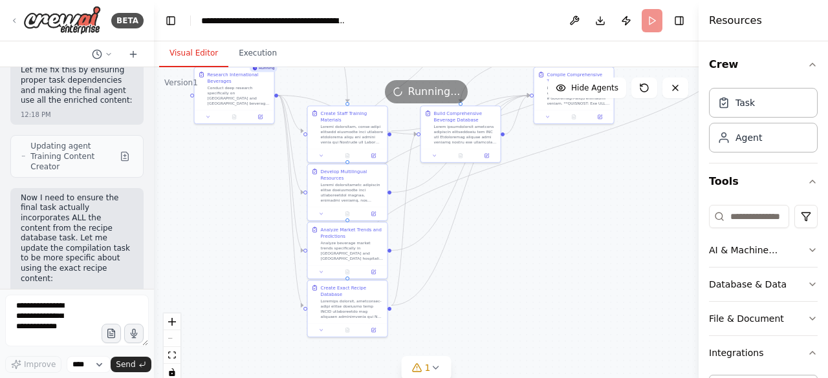
drag, startPoint x: 504, startPoint y: 238, endPoint x: 513, endPoint y: 264, distance: 28.0
click at [513, 264] on div ".deletable-edge-delete-btn { width: 20px; height: 20px; border: 0px solid #ffff…" at bounding box center [426, 228] width 544 height 323
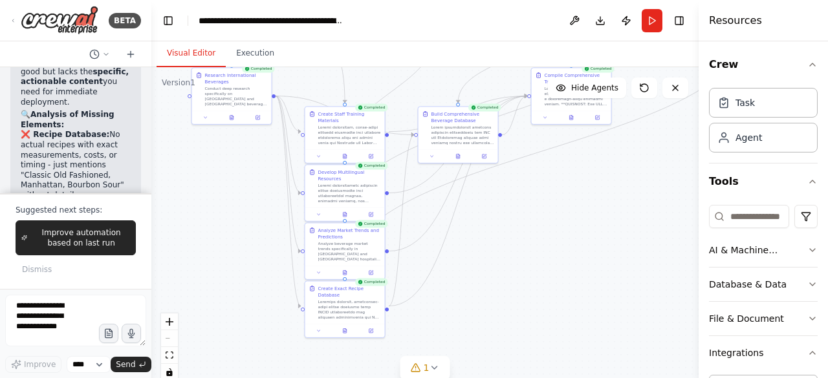
scroll to position [17540, 0]
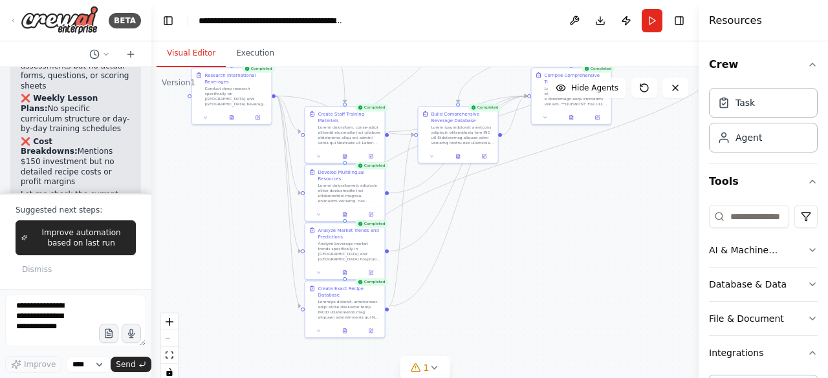
drag, startPoint x: 151, startPoint y: 176, endPoint x: 149, endPoint y: 187, distance: 11.9
click at [151, 187] on div "BETA Hello! I'm the CrewAI assistant. What kind of automation do you want to bu…" at bounding box center [414, 189] width 828 height 378
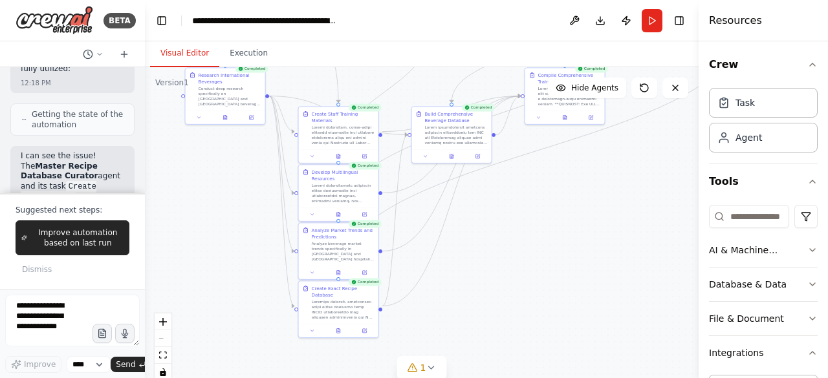
drag, startPoint x: 146, startPoint y: 179, endPoint x: 142, endPoint y: 198, distance: 19.1
click at [144, 197] on div at bounding box center [142, 189] width 5 height 378
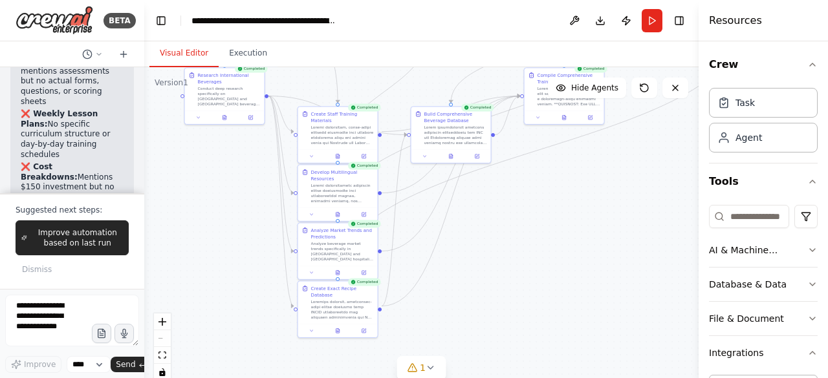
scroll to position [19088, 0]
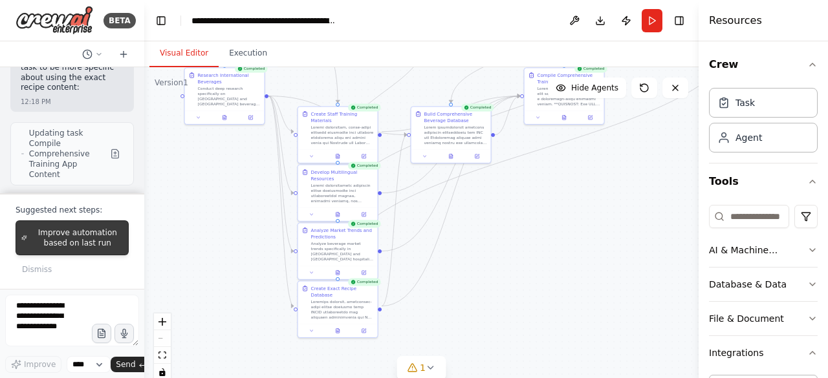
click at [71, 242] on span "Improve automation based on last run" at bounding box center [77, 238] width 91 height 21
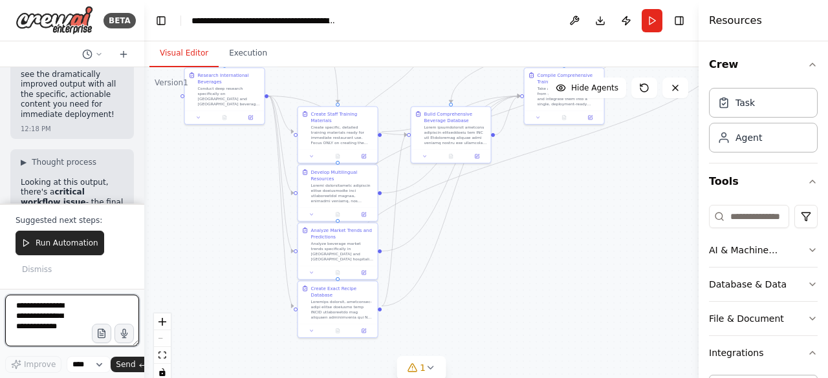
scroll to position [20163, 0]
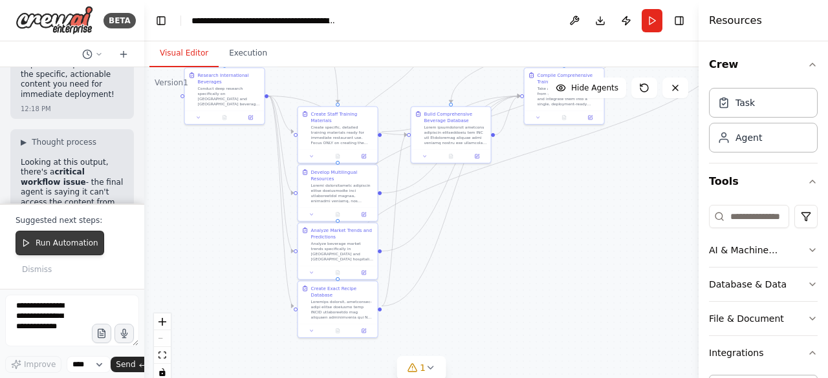
click at [61, 238] on button "Run Automation" at bounding box center [60, 243] width 89 height 25
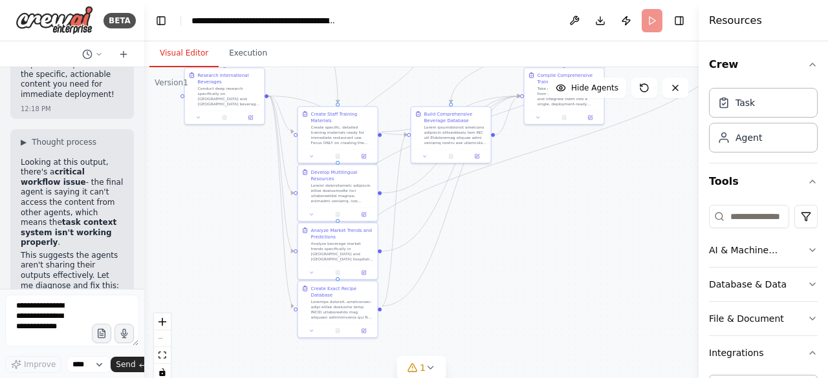
scroll to position [20078, 0]
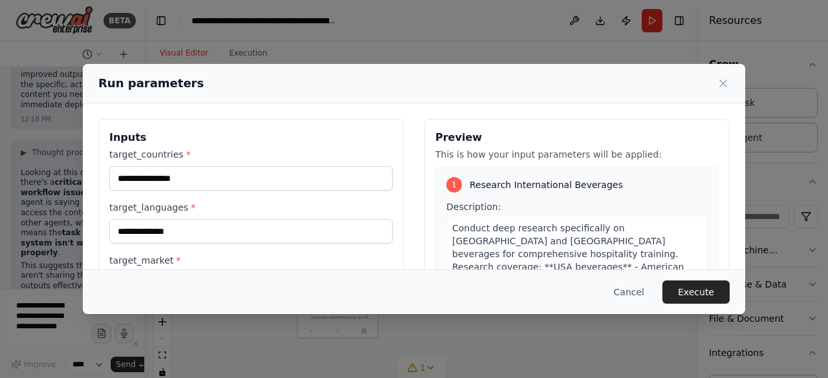
click at [690, 294] on button "Execute" at bounding box center [695, 292] width 67 height 23
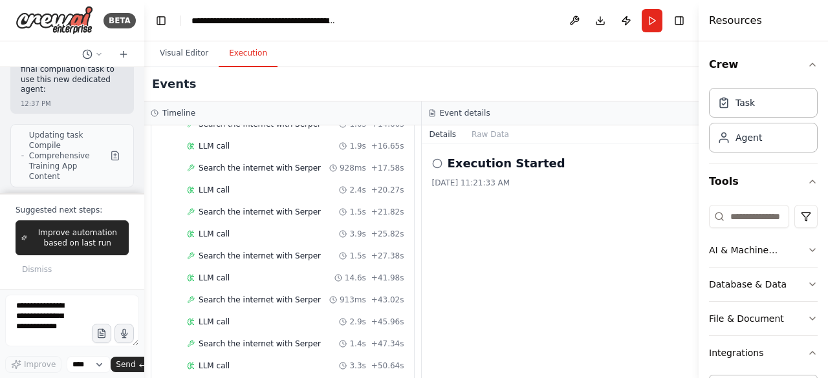
scroll to position [2595, 0]
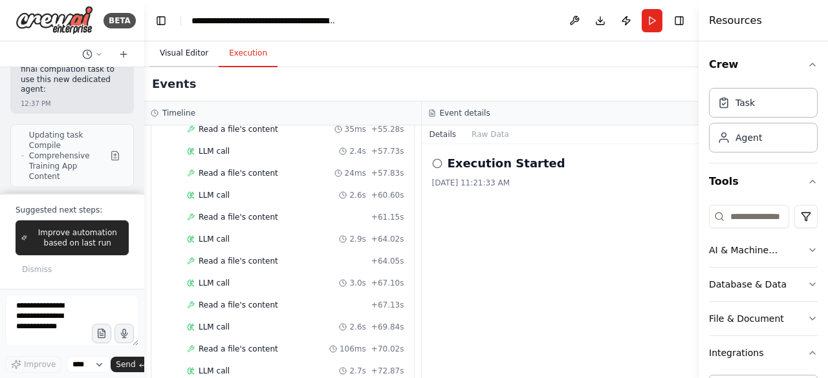
click at [175, 58] on button "Visual Editor" at bounding box center [183, 53] width 69 height 27
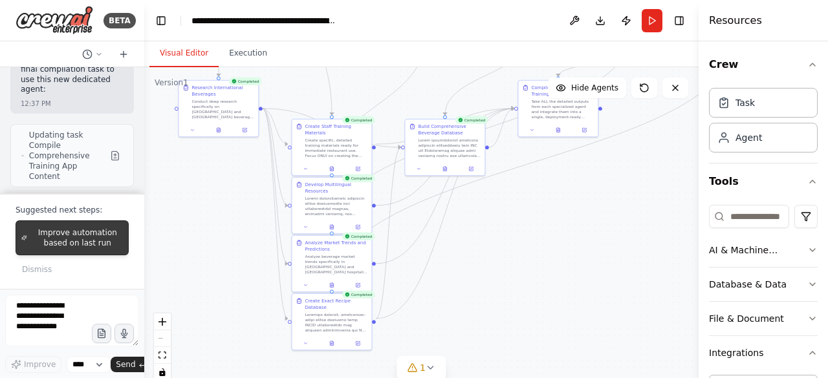
click at [72, 242] on span "Improve automation based on last run" at bounding box center [77, 238] width 91 height 21
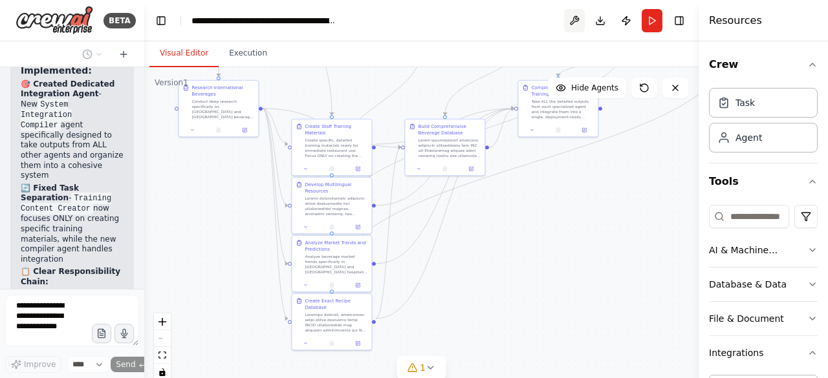
scroll to position [21533, 0]
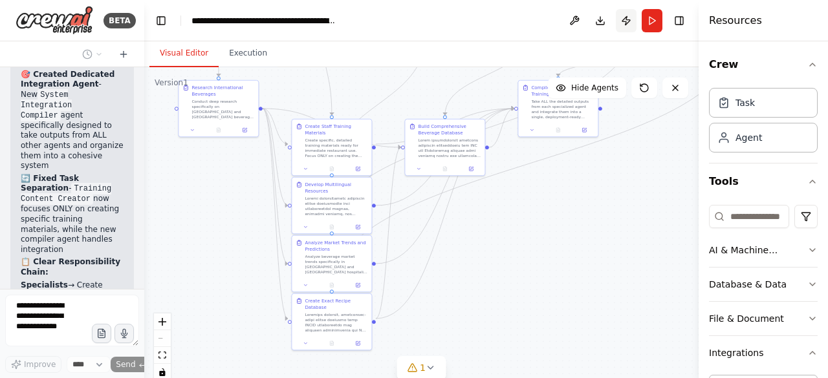
click at [626, 20] on button "Publish" at bounding box center [625, 20] width 21 height 23
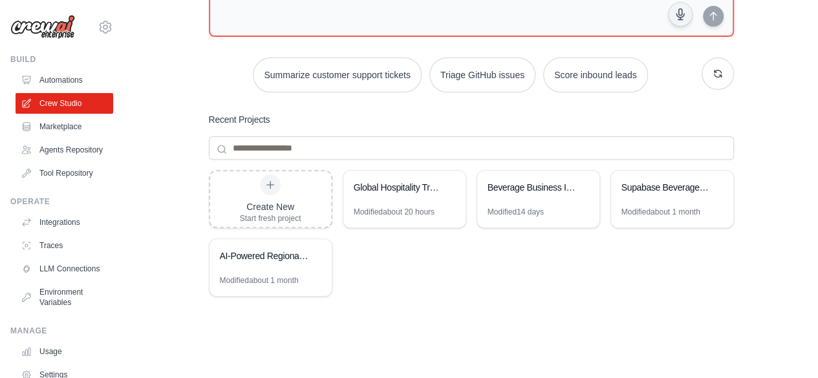
scroll to position [181, 0]
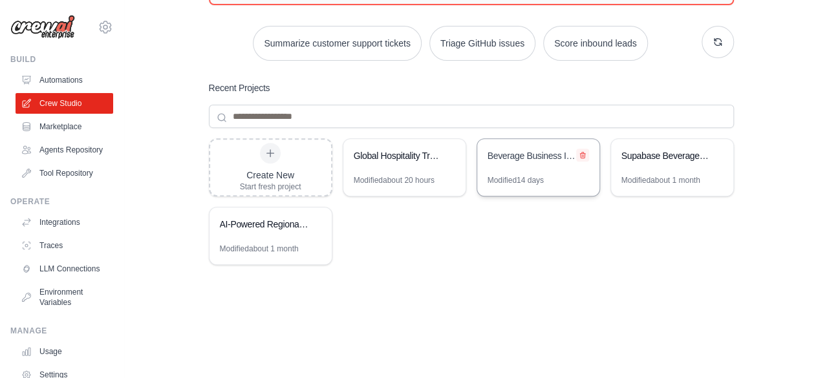
click at [586, 156] on icon at bounding box center [583, 155] width 8 height 8
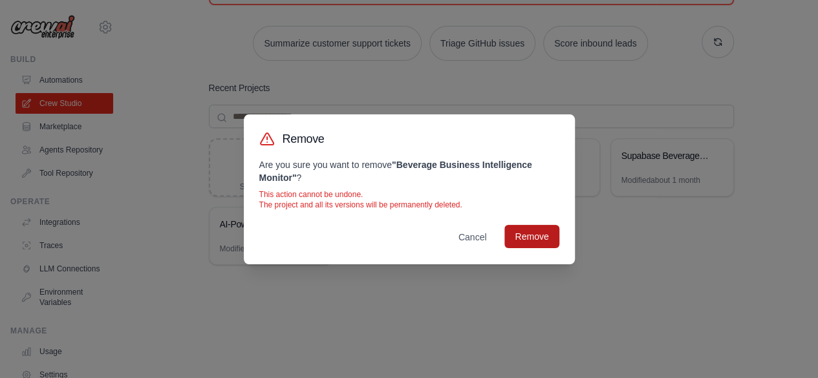
click at [530, 238] on button "Remove" at bounding box center [531, 236] width 54 height 23
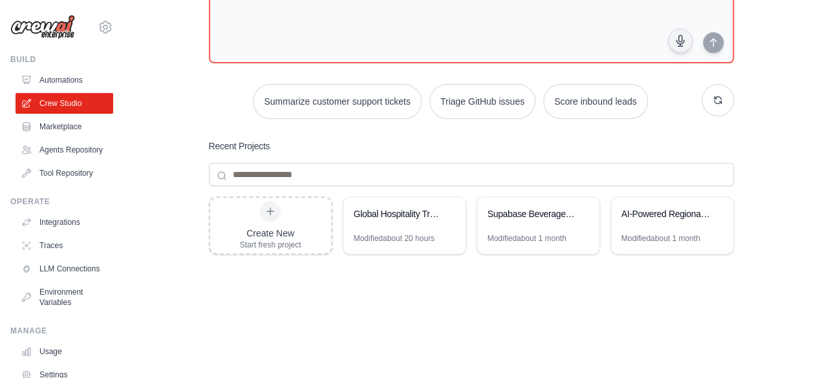
scroll to position [129, 0]
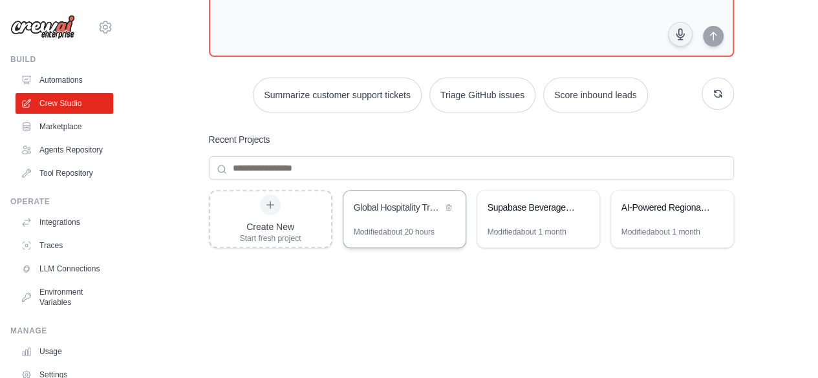
click at [379, 223] on div "Global Hospitality Training Assistant" at bounding box center [404, 209] width 122 height 36
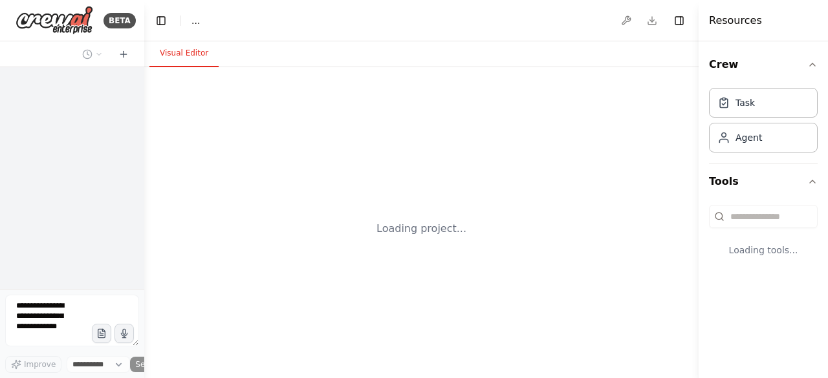
select select "****"
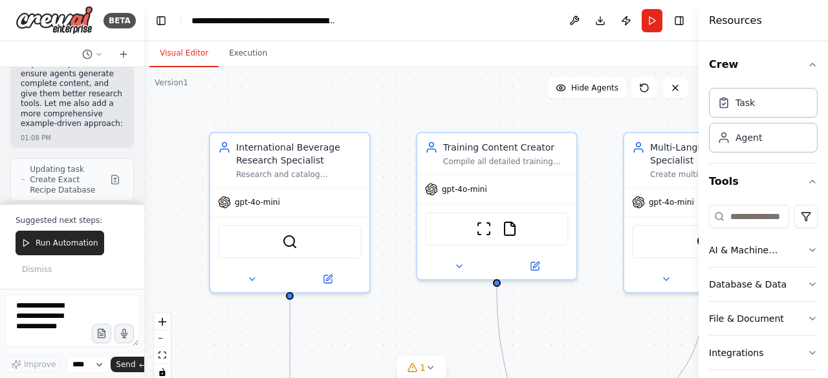
scroll to position [23062, 0]
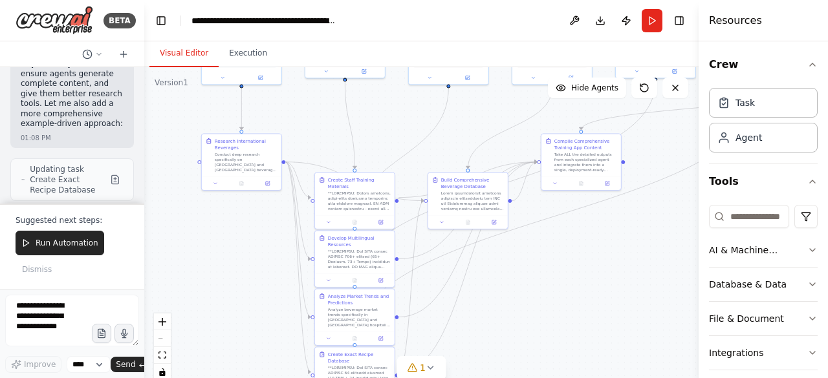
drag, startPoint x: 502, startPoint y: 346, endPoint x: 319, endPoint y: 107, distance: 301.2
click at [319, 107] on div ".deletable-edge-delete-btn { width: 20px; height: 20px; border: 0px solid #ffff…" at bounding box center [421, 228] width 554 height 323
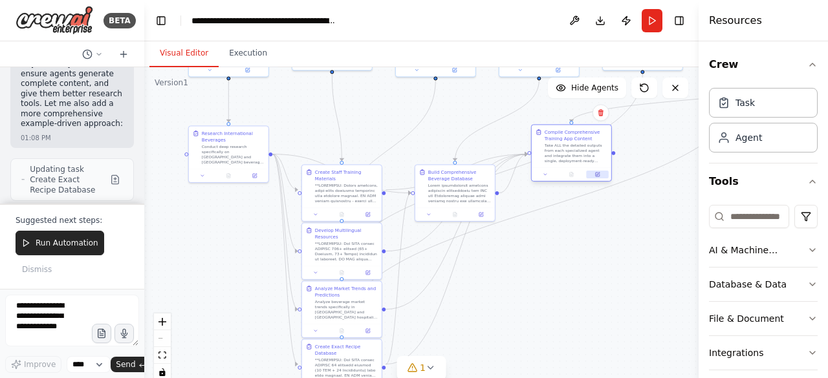
click at [597, 177] on button at bounding box center [597, 175] width 22 height 8
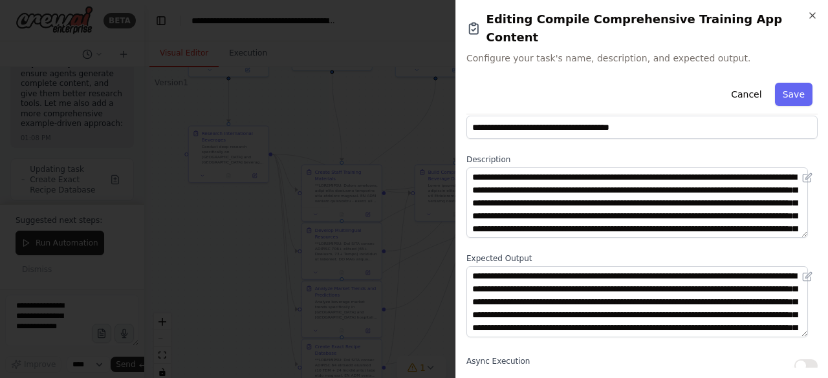
scroll to position [8, 0]
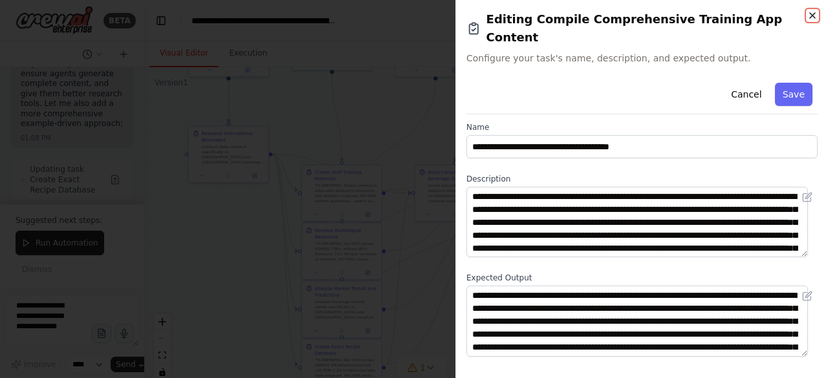
click at [814, 17] on icon "button" at bounding box center [811, 15] width 5 height 5
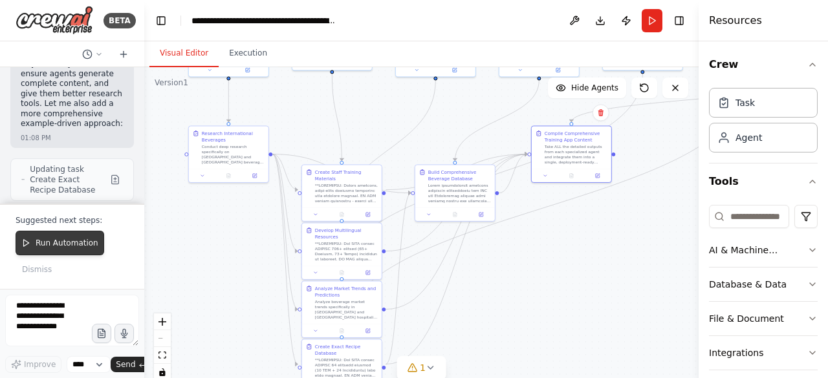
click at [55, 242] on span "Run Automation" at bounding box center [67, 243] width 63 height 10
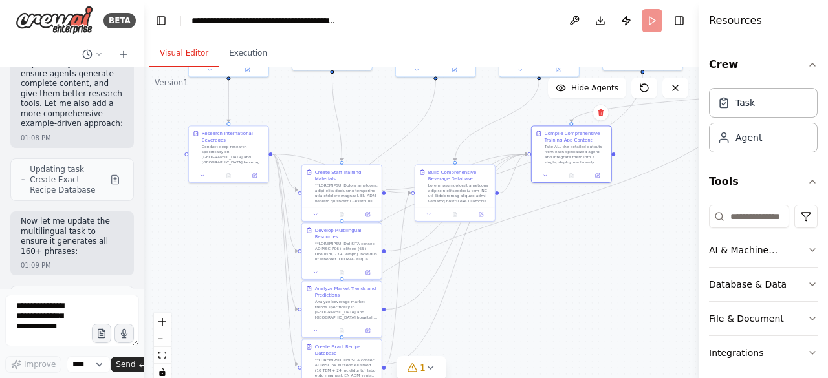
scroll to position [22978, 0]
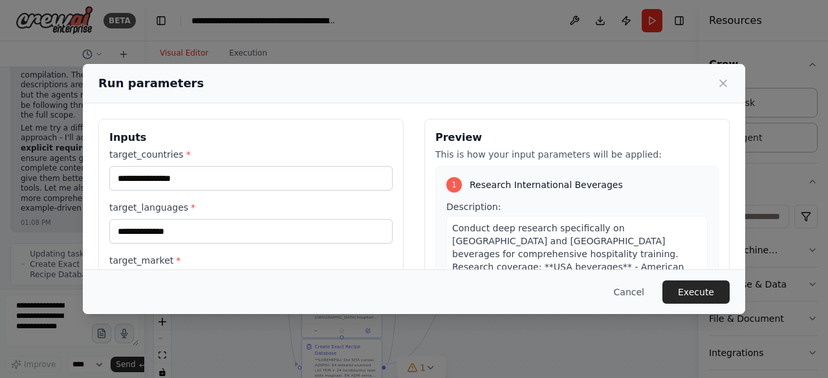
drag, startPoint x: 691, startPoint y: 289, endPoint x: 680, endPoint y: 293, distance: 12.3
click at [690, 289] on button "Execute" at bounding box center [695, 292] width 67 height 23
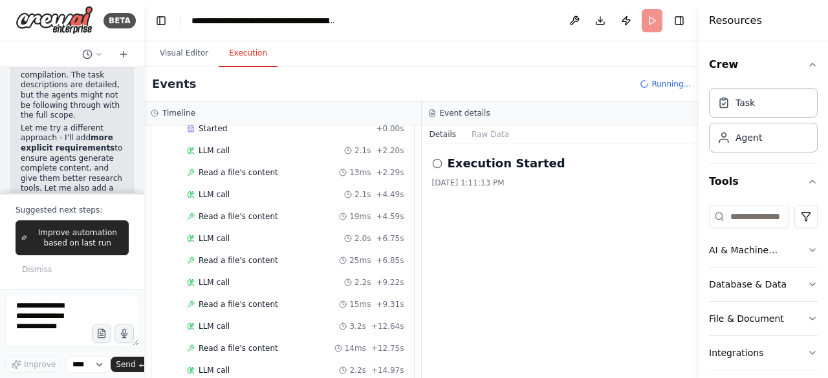
scroll to position [23062, 0]
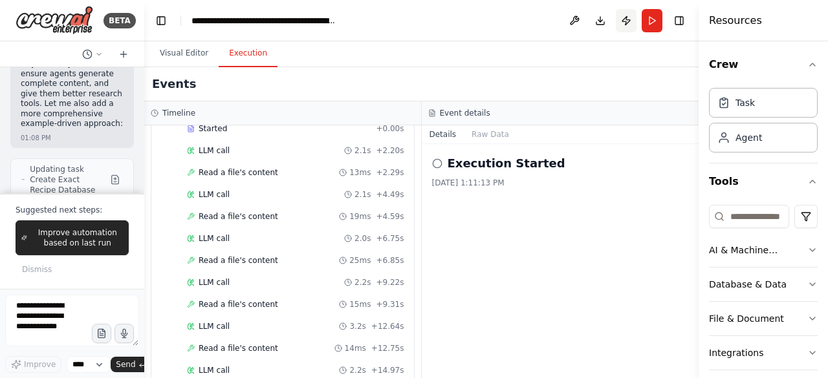
click at [623, 21] on button "Publish" at bounding box center [625, 20] width 21 height 23
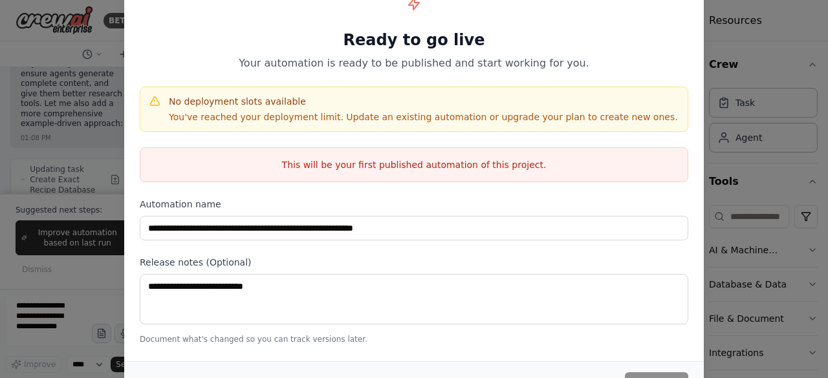
click at [414, 7] on icon at bounding box center [414, 4] width 10 height 12
click at [396, 45] on h1 "Ready to go live" at bounding box center [414, 40] width 548 height 21
drag, startPoint x: 149, startPoint y: 103, endPoint x: 156, endPoint y: 102, distance: 7.1
click at [150, 103] on icon at bounding box center [154, 101] width 13 height 13
click at [186, 109] on div "No deployment slots available You've reached your deployment limit. Update an e…" at bounding box center [423, 109] width 509 height 28
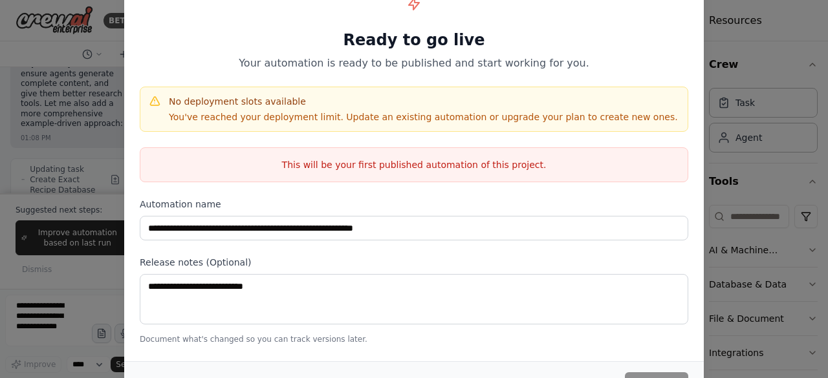
click at [241, 114] on p "You've reached your deployment limit. Update an existing automation or upgrade …" at bounding box center [423, 117] width 509 height 13
drag, startPoint x: 241, startPoint y: 114, endPoint x: 253, endPoint y: 125, distance: 16.9
click at [241, 114] on p "You've reached your deployment limit. Update an existing automation or upgrade …" at bounding box center [423, 117] width 509 height 13
click at [339, 164] on p "This will be your first published automation of this project." at bounding box center [413, 164] width 547 height 13
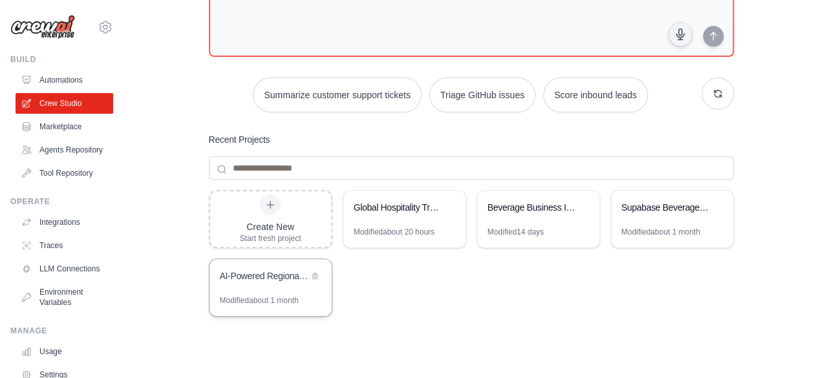
click at [260, 288] on div "AI-Powered Regional Beverage Recommendation System" at bounding box center [270, 277] width 122 height 36
click at [375, 213] on div "Global Hospitality Training Assistant" at bounding box center [398, 209] width 89 height 16
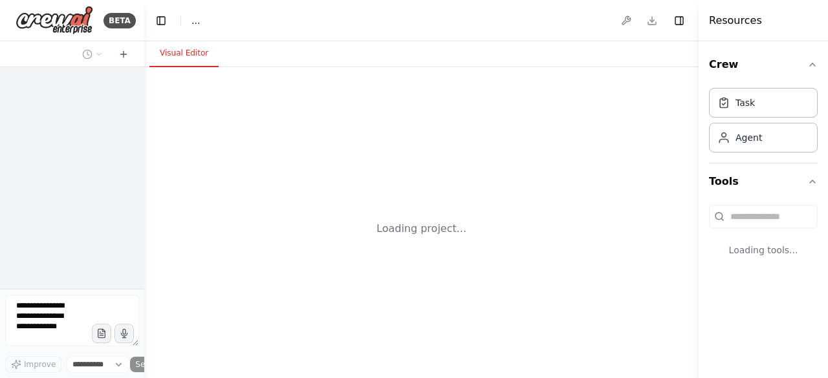
select select "****"
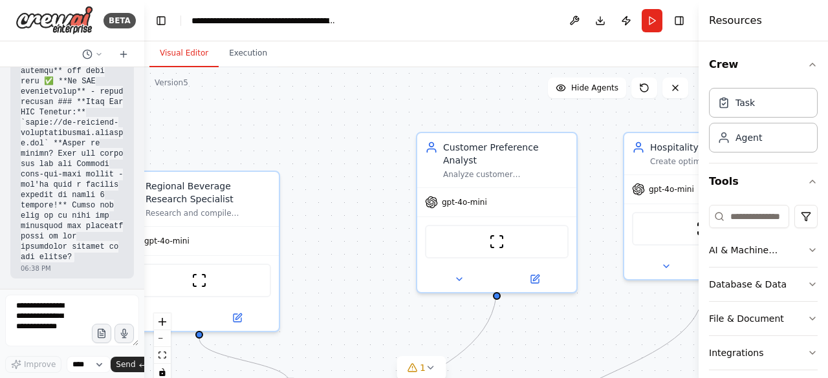
scroll to position [31434, 0]
click at [574, 21] on button at bounding box center [574, 20] width 21 height 23
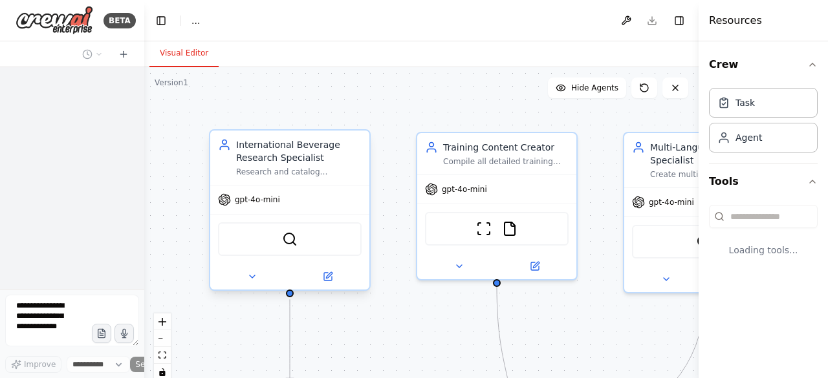
select select "****"
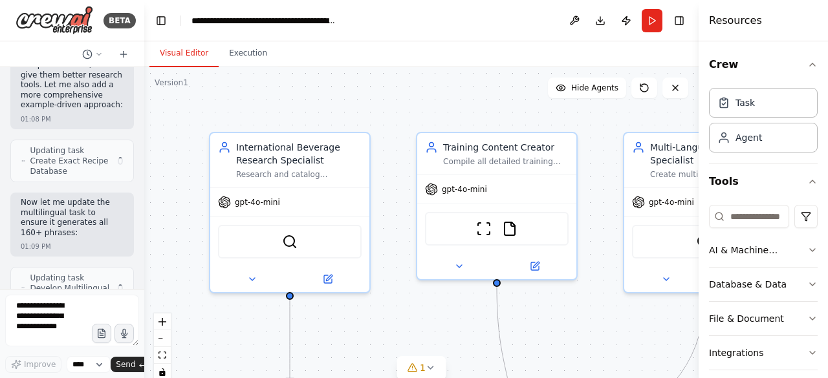
scroll to position [22978, 0]
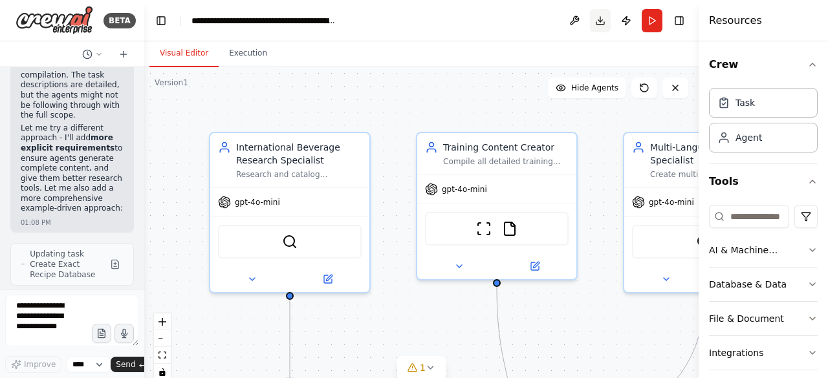
click at [601, 18] on button "Download" at bounding box center [600, 20] width 21 height 23
click at [784, 347] on button "Integrations" at bounding box center [763, 353] width 109 height 34
drag, startPoint x: 775, startPoint y: 167, endPoint x: 749, endPoint y: 175, distance: 27.0
click at [775, 167] on button "Tools" at bounding box center [763, 182] width 109 height 36
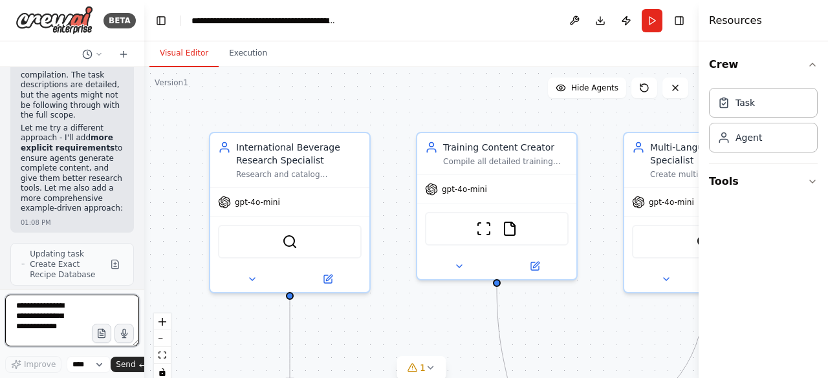
click at [27, 302] on textarea at bounding box center [72, 321] width 134 height 52
drag, startPoint x: 27, startPoint y: 302, endPoint x: 827, endPoint y: 321, distance: 800.0
type textarea "**********"
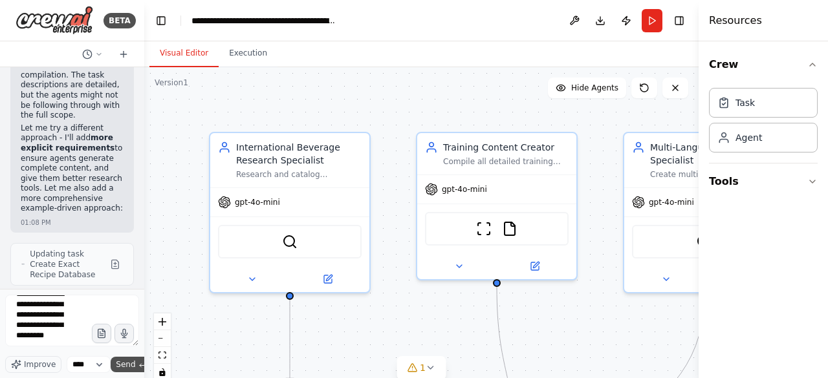
click at [128, 367] on span "Send" at bounding box center [125, 364] width 19 height 10
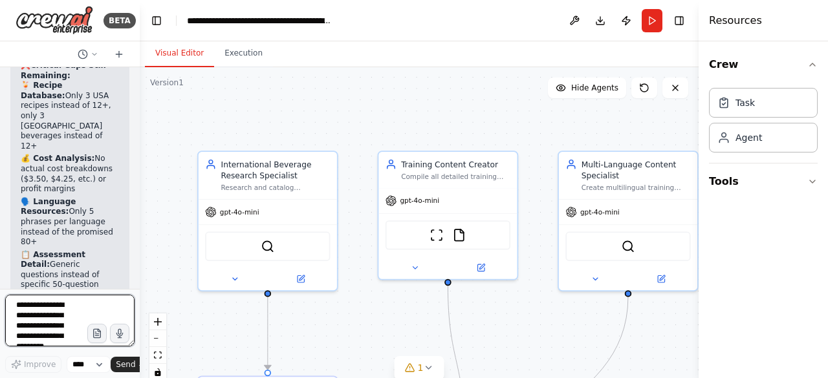
scroll to position [11, 0]
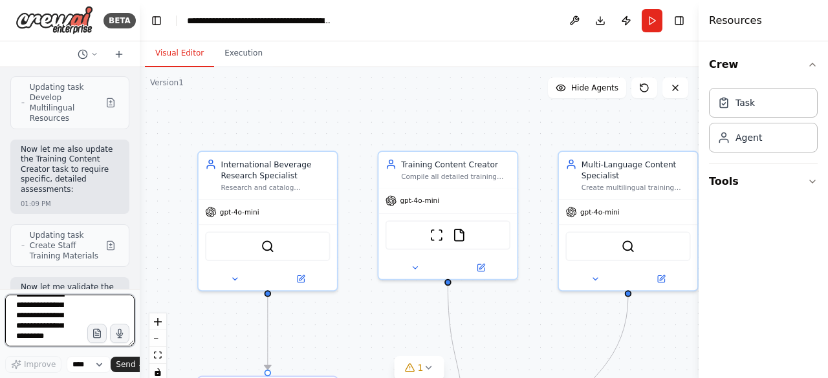
drag, startPoint x: 140, startPoint y: 272, endPoint x: 137, endPoint y: 287, distance: 15.1
click at [137, 286] on div "BETA Hello! I'm the CrewAI assistant. What kind of automation do you want to bu…" at bounding box center [414, 189] width 828 height 378
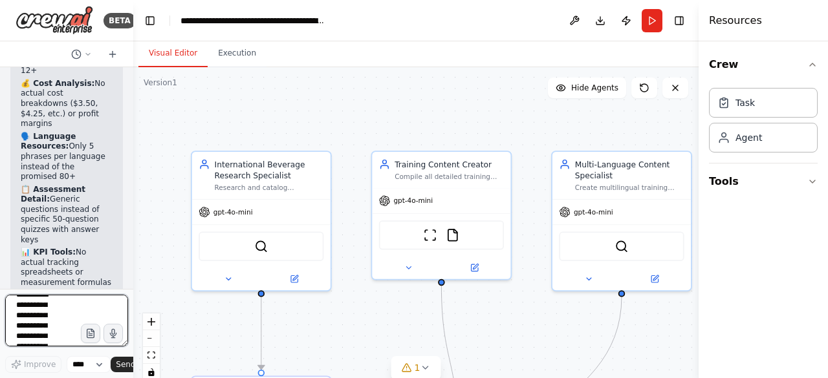
scroll to position [25606, 0]
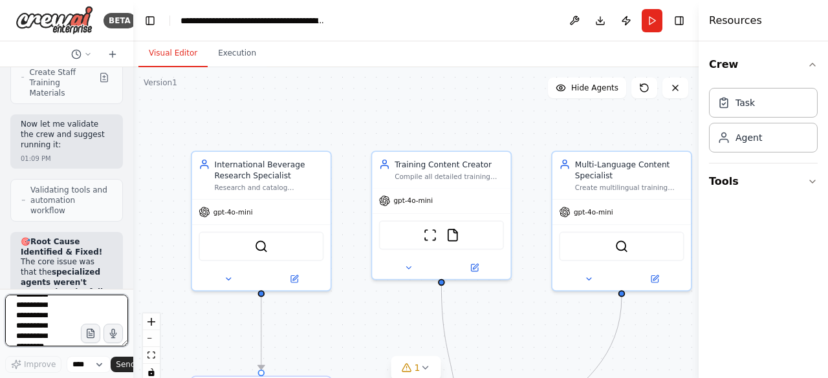
click at [133, 284] on div "BETA Hello! I'm the CrewAI assistant. What kind of automation do you want to bu…" at bounding box center [414, 189] width 828 height 378
click at [133, 284] on div ".deletable-edge-delete-btn { width: 20px; height: 20px; border: 0px solid #ffff…" at bounding box center [415, 228] width 565 height 323
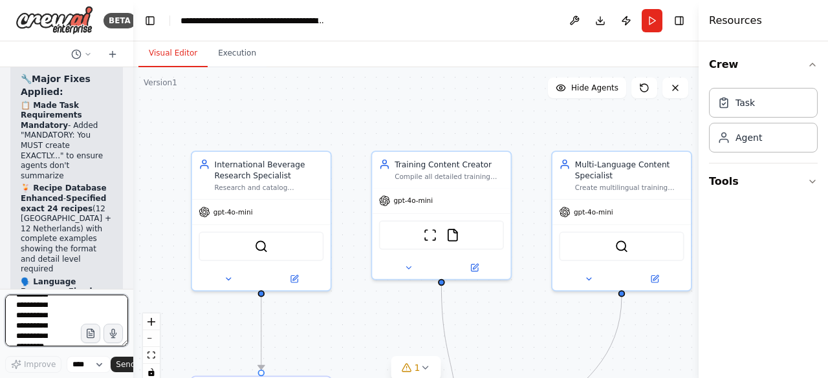
scroll to position [0, 0]
click at [44, 310] on textarea "**********" at bounding box center [66, 321] width 123 height 52
type textarea "****"
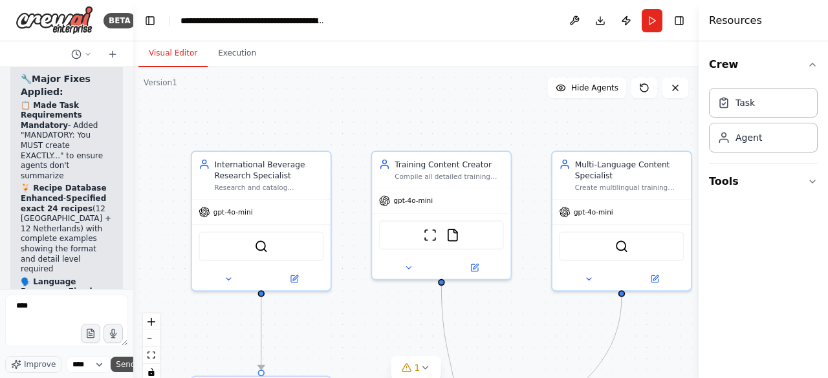
click at [116, 365] on span "Send" at bounding box center [125, 364] width 19 height 10
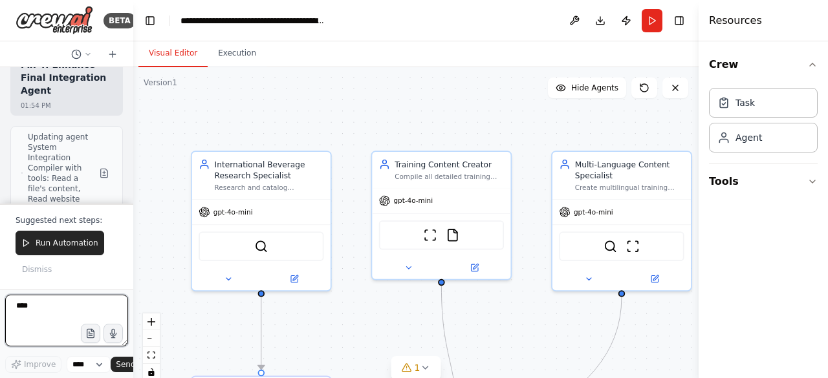
scroll to position [28597, 0]
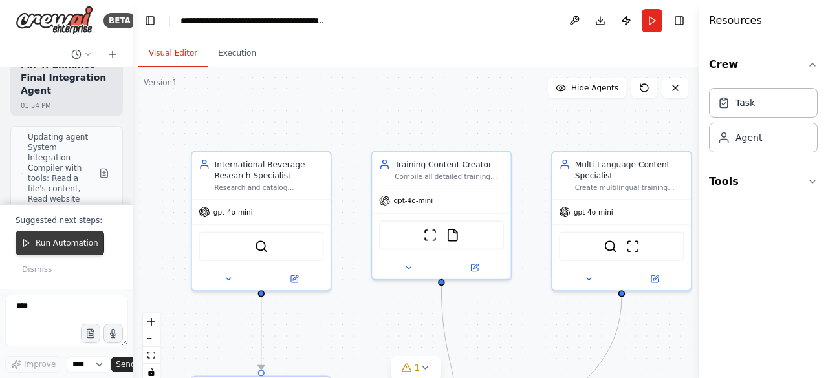
click at [50, 246] on span "Run Automation" at bounding box center [67, 243] width 63 height 10
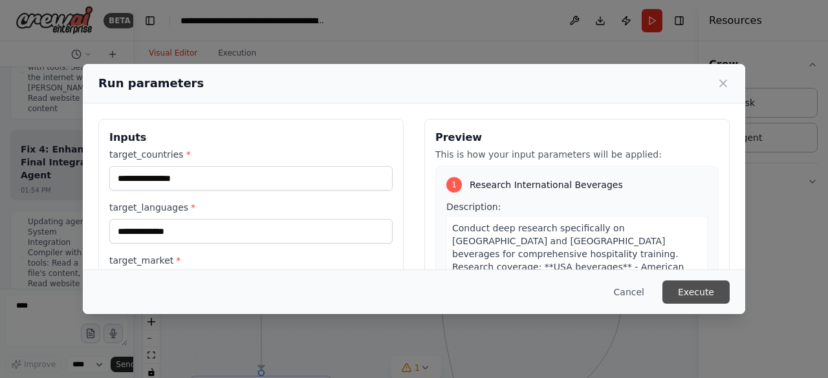
click at [710, 299] on button "Execute" at bounding box center [695, 292] width 67 height 23
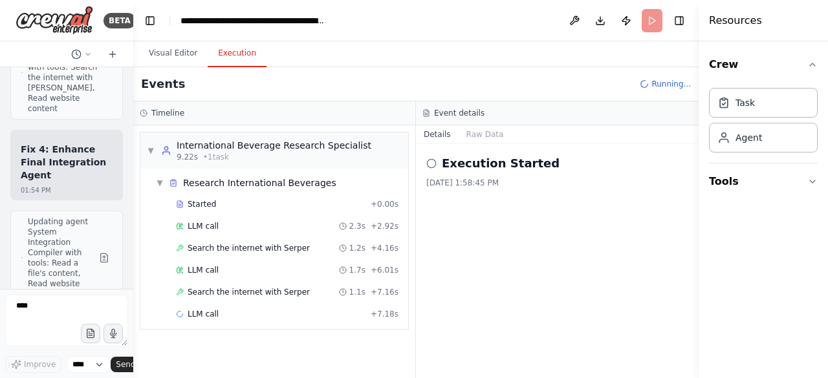
click at [64, 294] on form "**** Improve **** Send" at bounding box center [66, 333] width 133 height 89
click at [813, 180] on icon "button" at bounding box center [811, 181] width 5 height 3
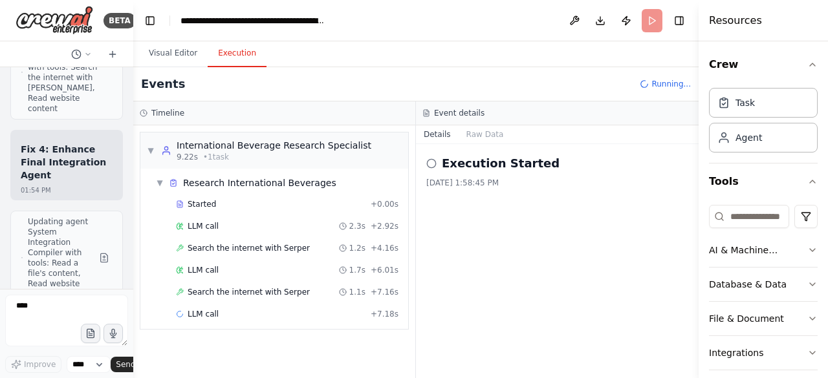
click at [600, 211] on div "Execution Started [DATE] 1:58:45 PM" at bounding box center [557, 261] width 283 height 234
